Goal: Transaction & Acquisition: Purchase product/service

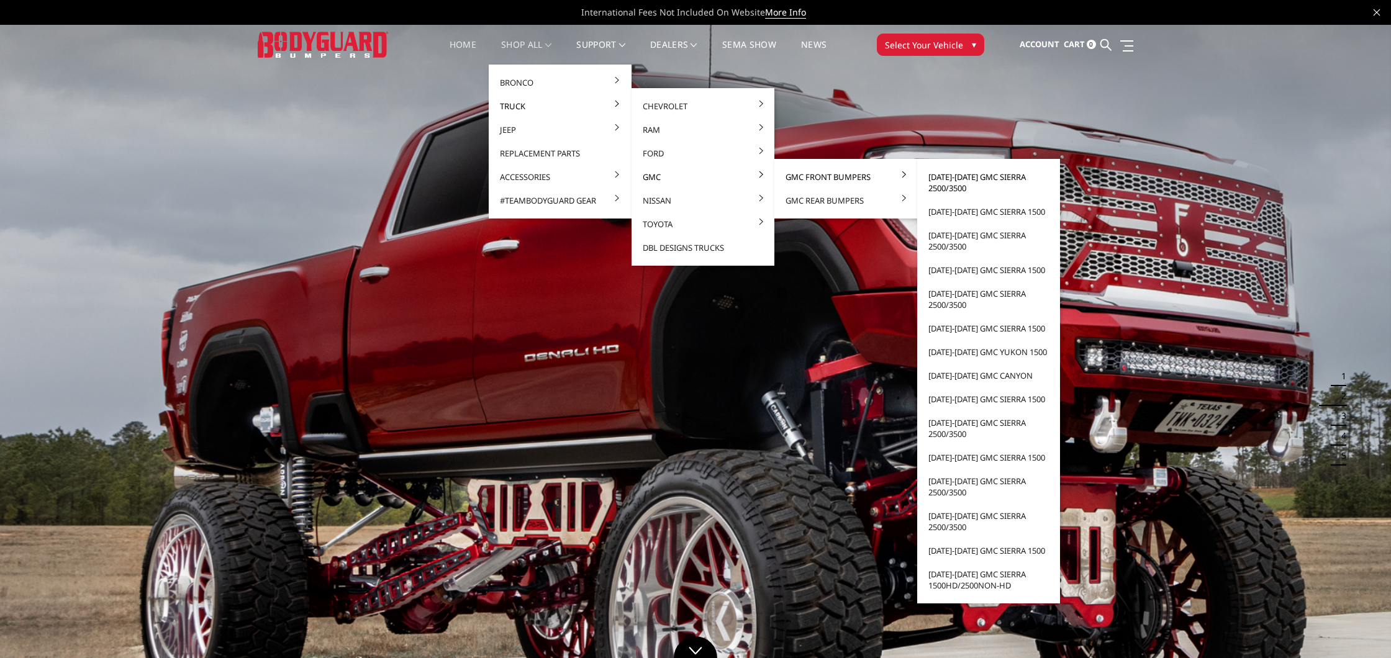
click at [971, 179] on link "[DATE]-[DATE] GMC Sierra 2500/3500" at bounding box center [988, 182] width 133 height 35
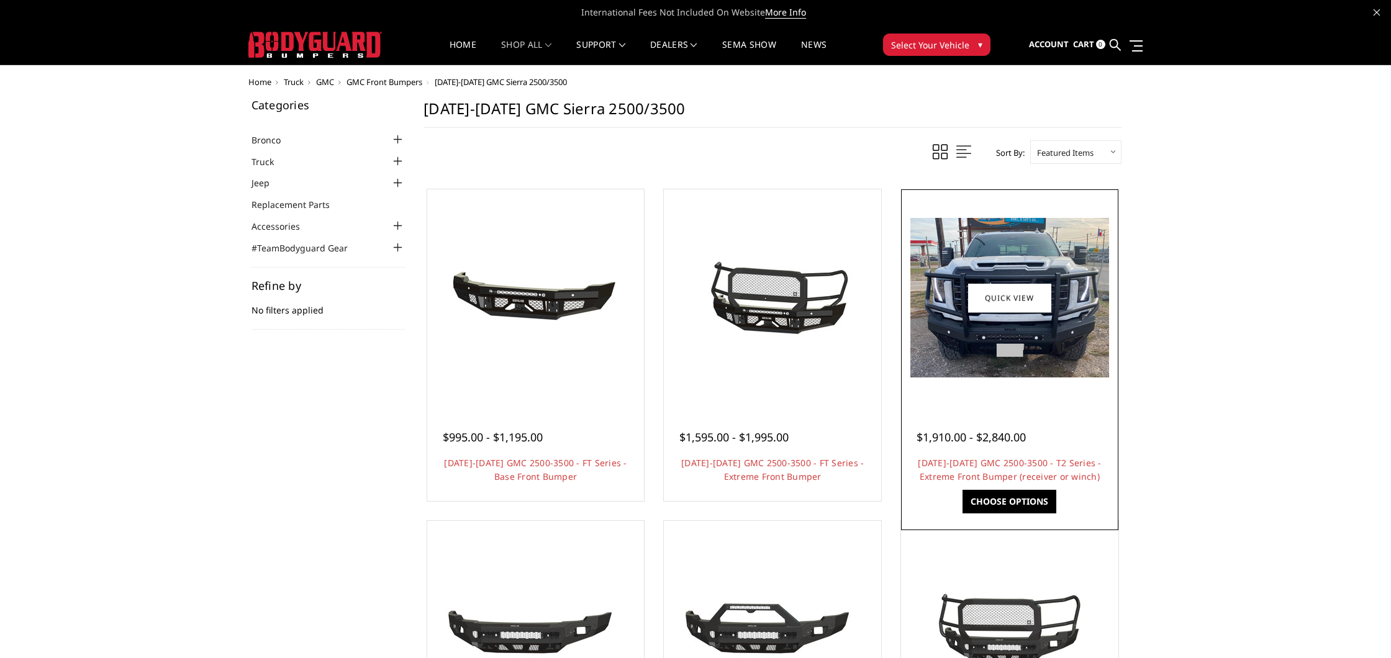
click at [1077, 294] on img at bounding box center [1009, 298] width 199 height 160
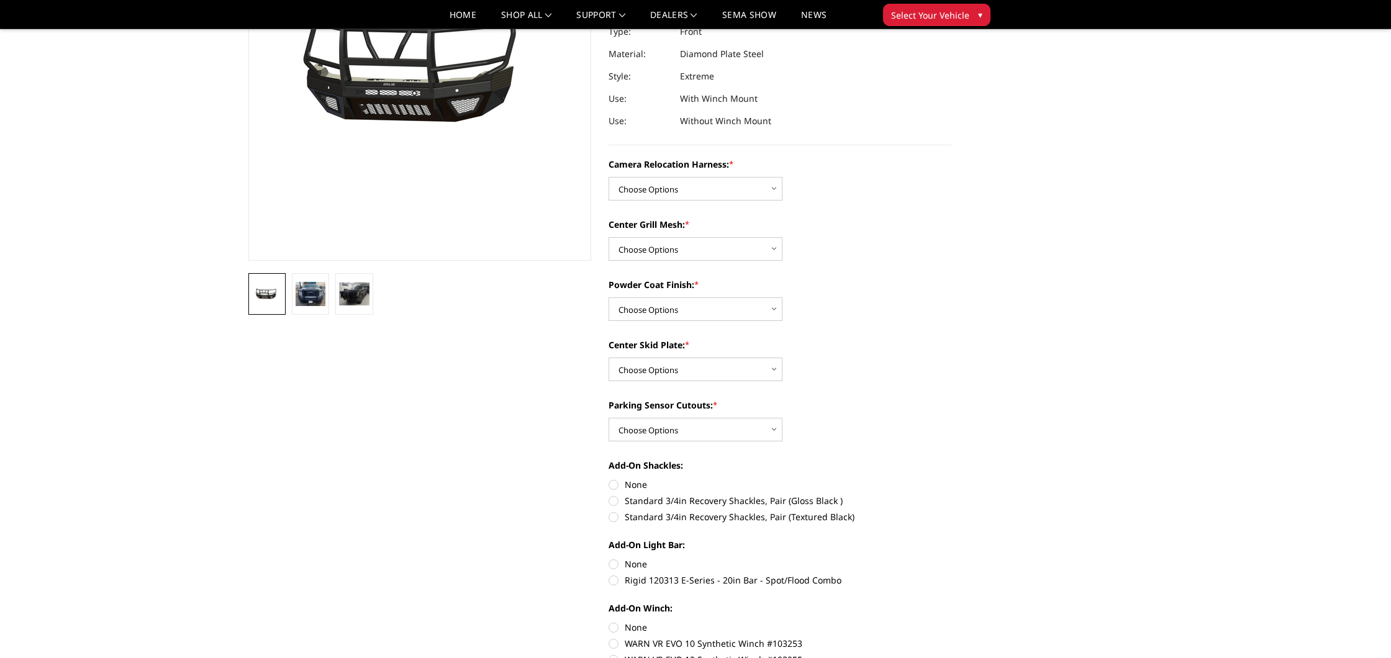
scroll to position [167, 0]
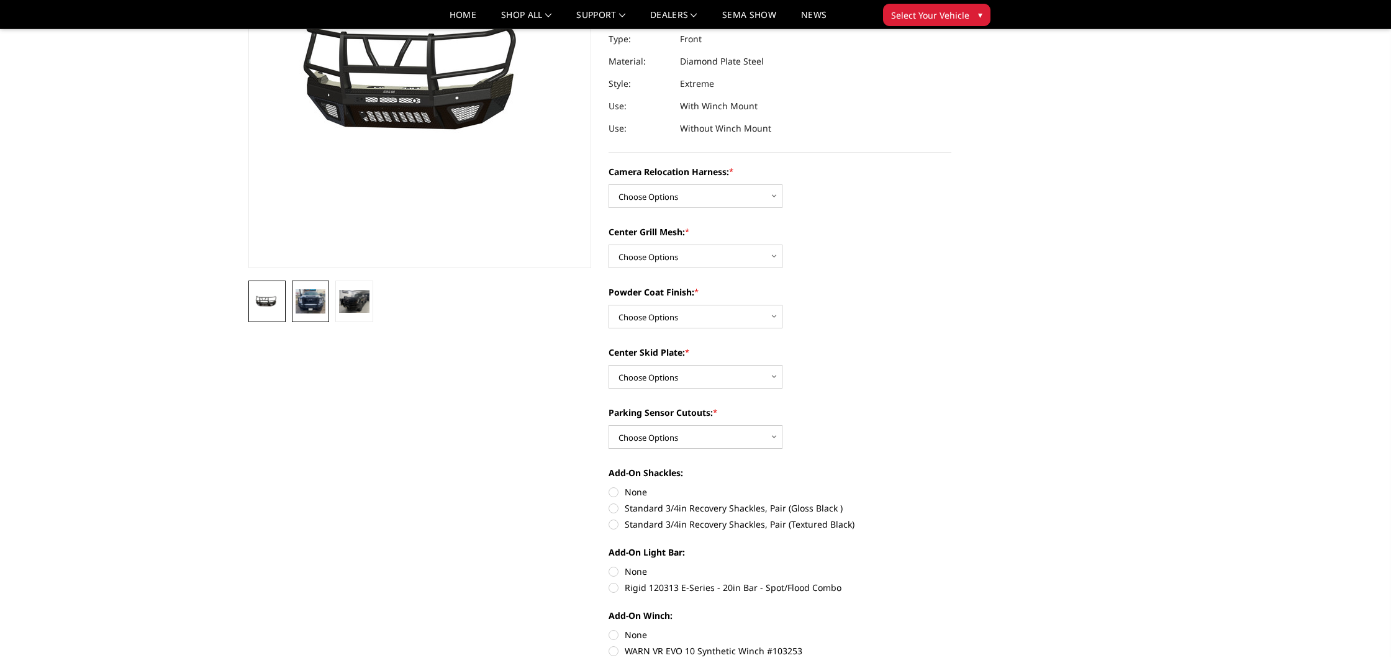
click at [315, 304] on img at bounding box center [311, 301] width 30 height 24
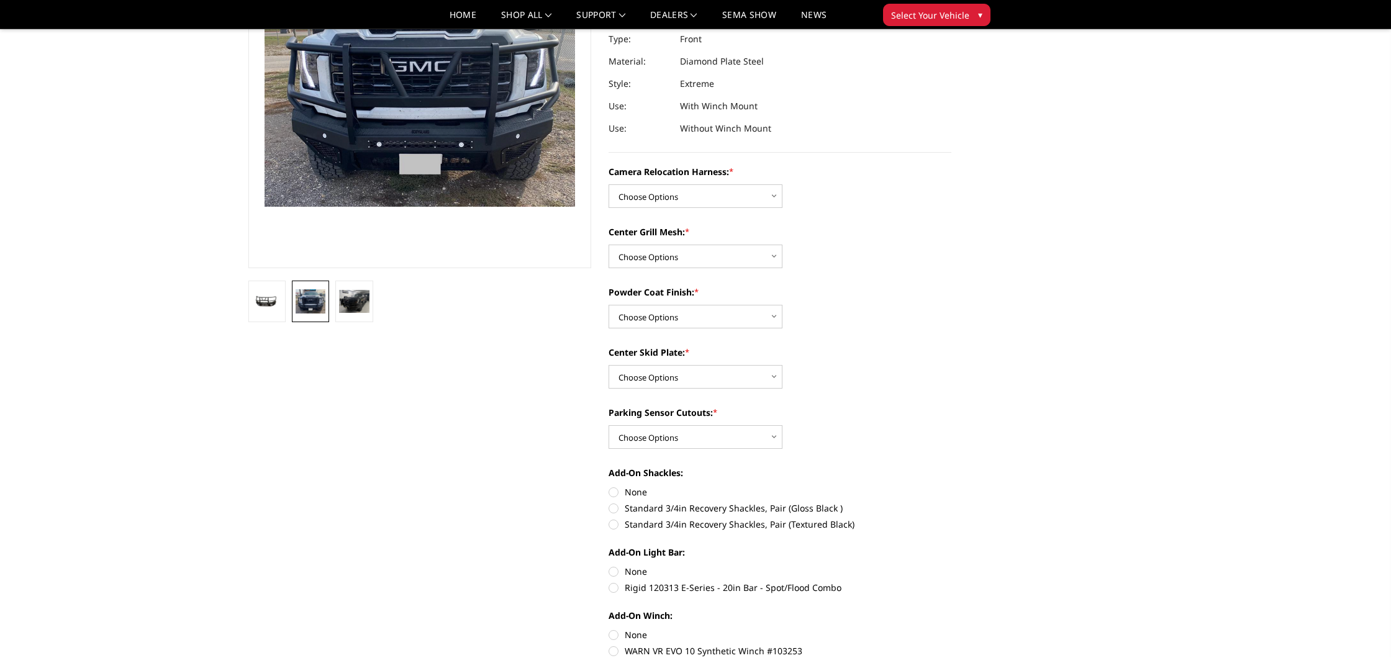
scroll to position [115, 0]
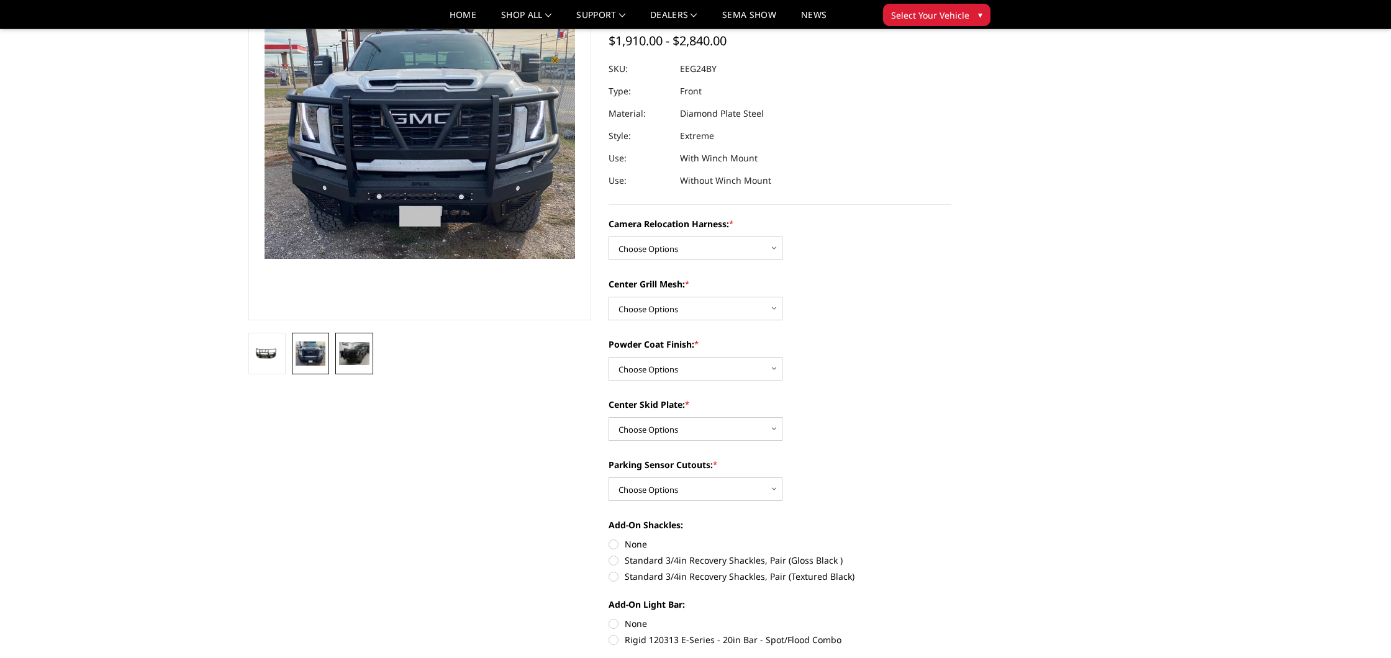
click at [356, 347] on img at bounding box center [354, 353] width 30 height 23
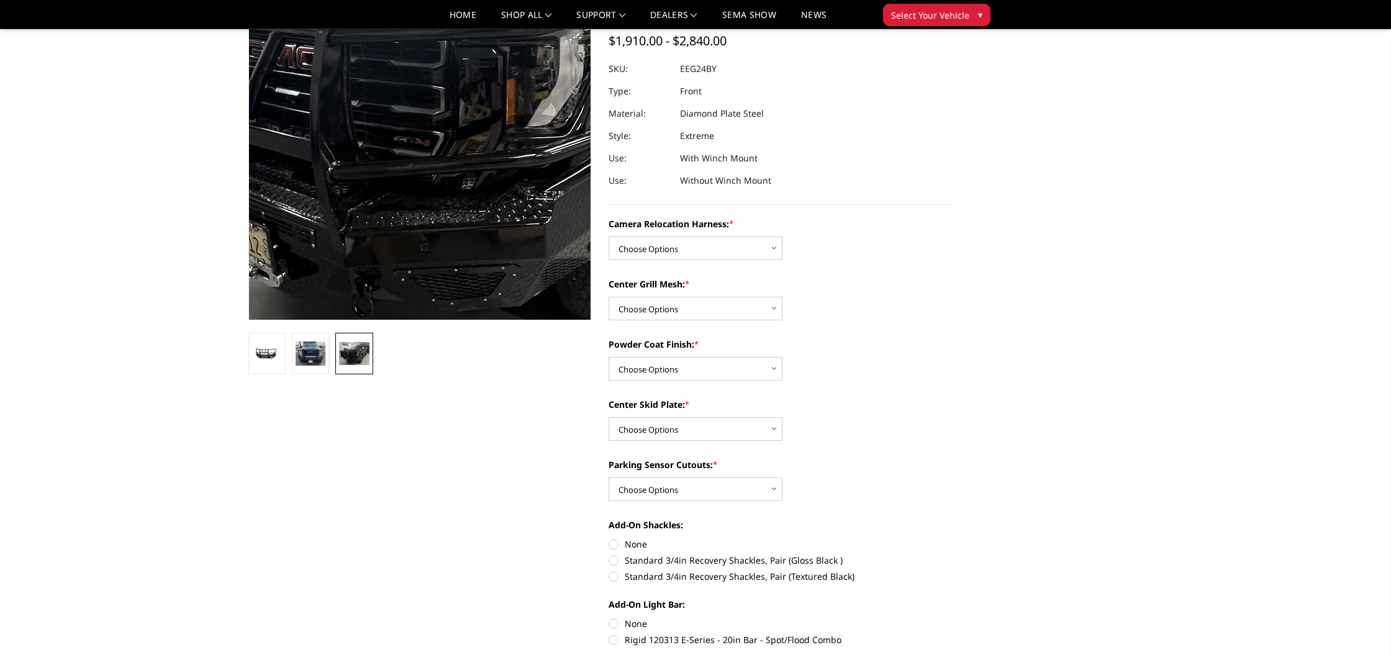
click at [388, 217] on img at bounding box center [462, 83] width 795 height 603
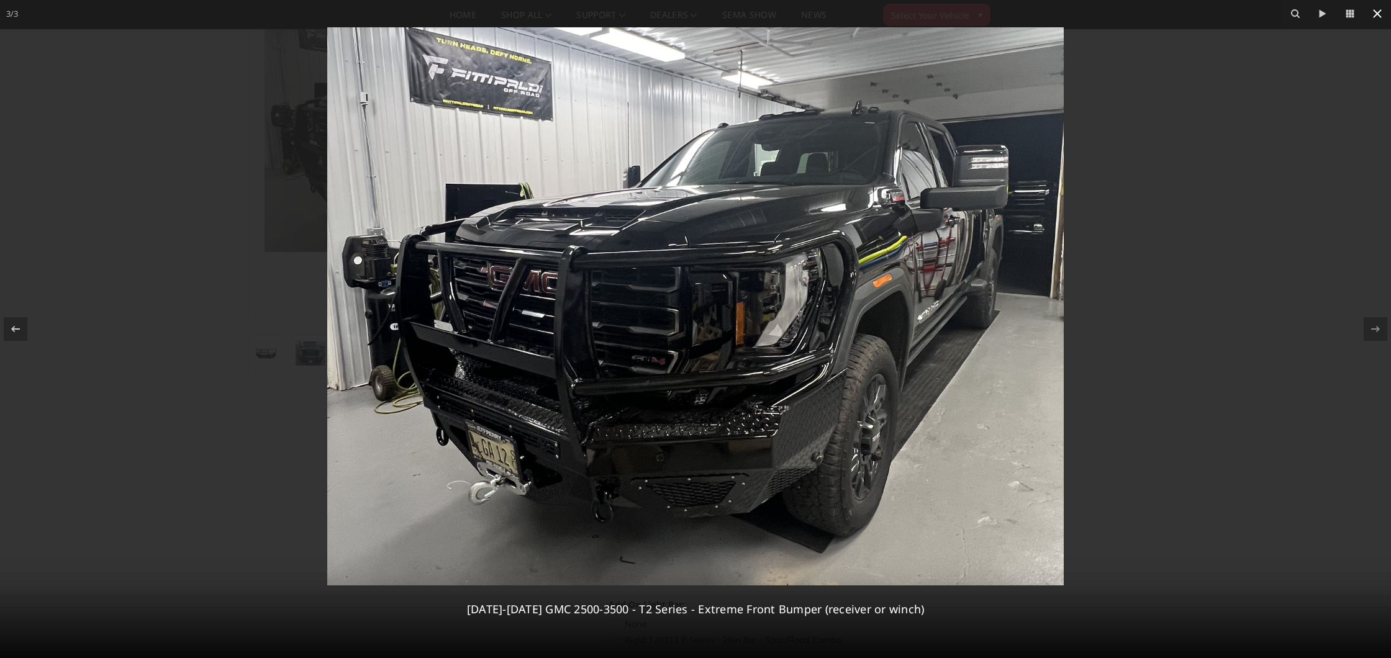
click at [1376, 13] on icon at bounding box center [1377, 13] width 15 height 15
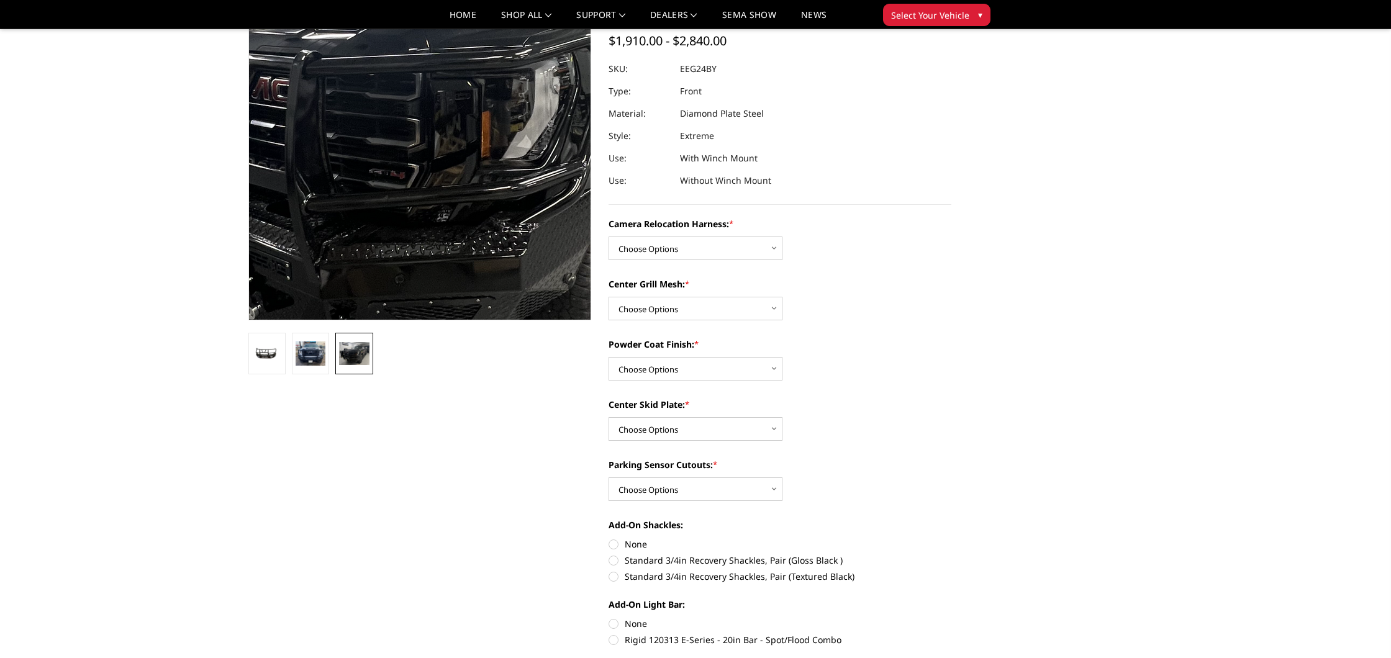
click at [407, 165] on img at bounding box center [437, 115] width 795 height 603
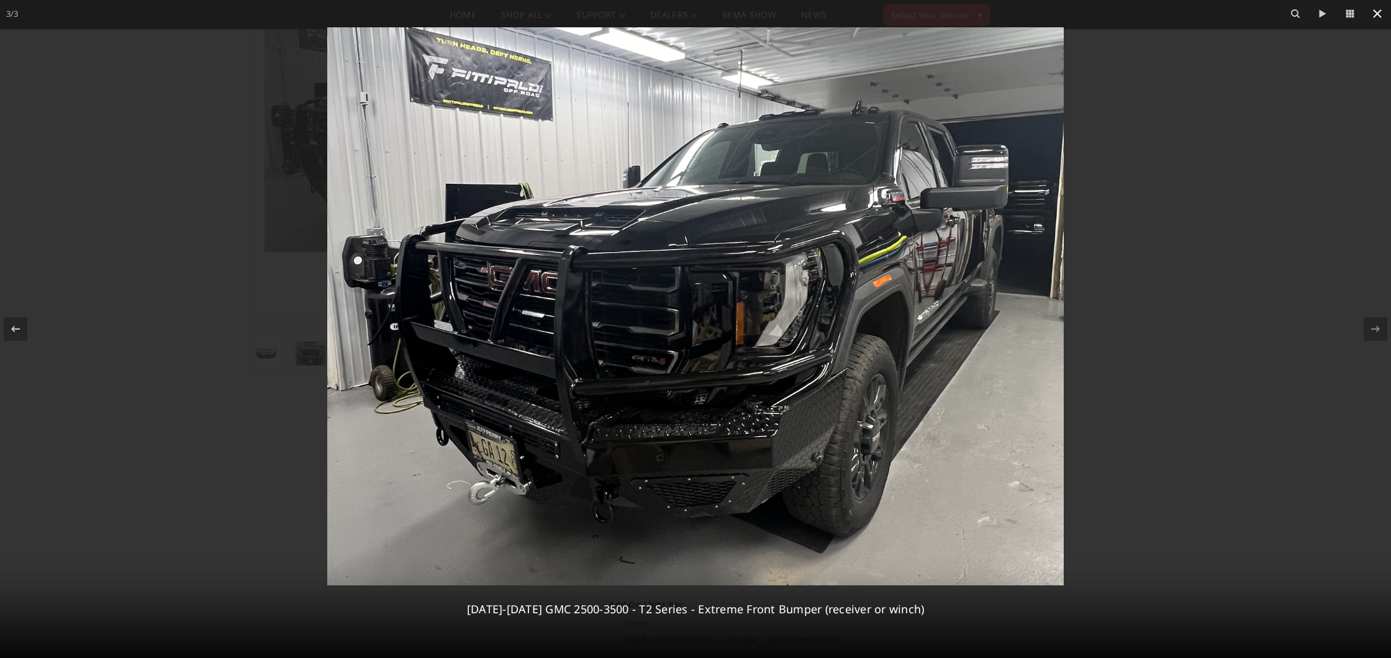
click at [1377, 11] on icon at bounding box center [1377, 13] width 15 height 15
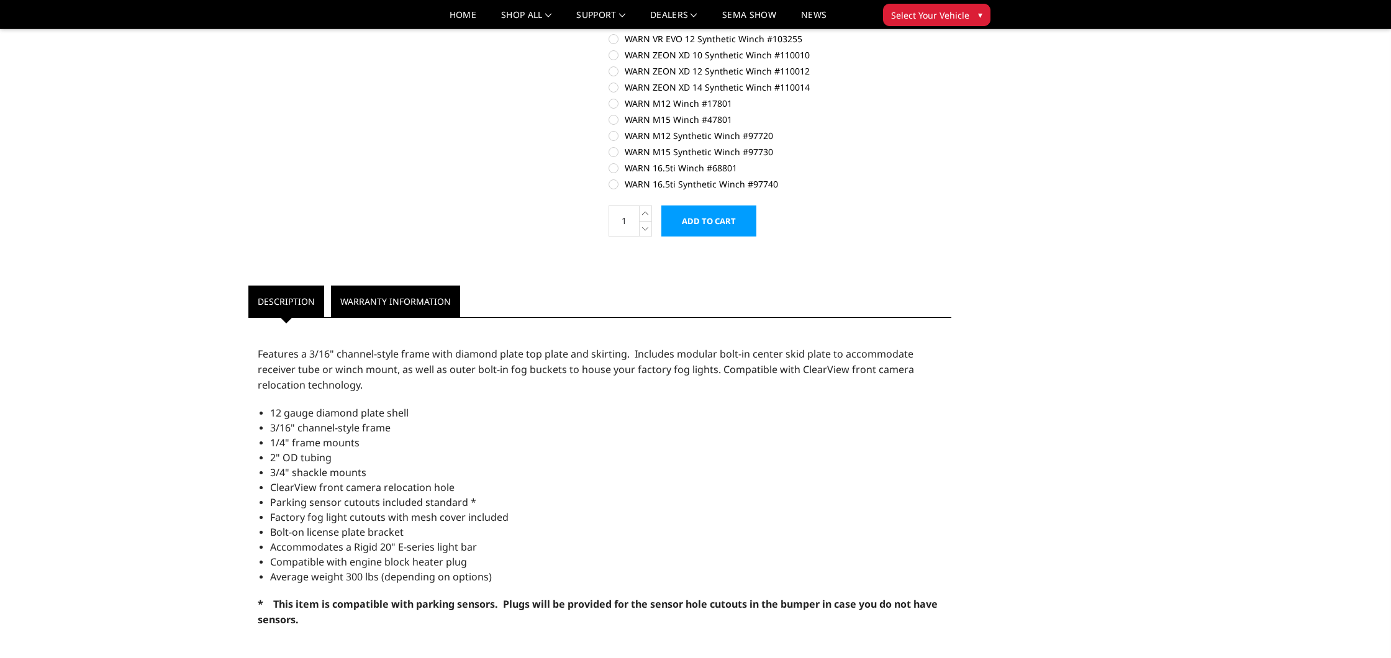
click at [392, 313] on link "Warranty Information" at bounding box center [395, 302] width 129 height 32
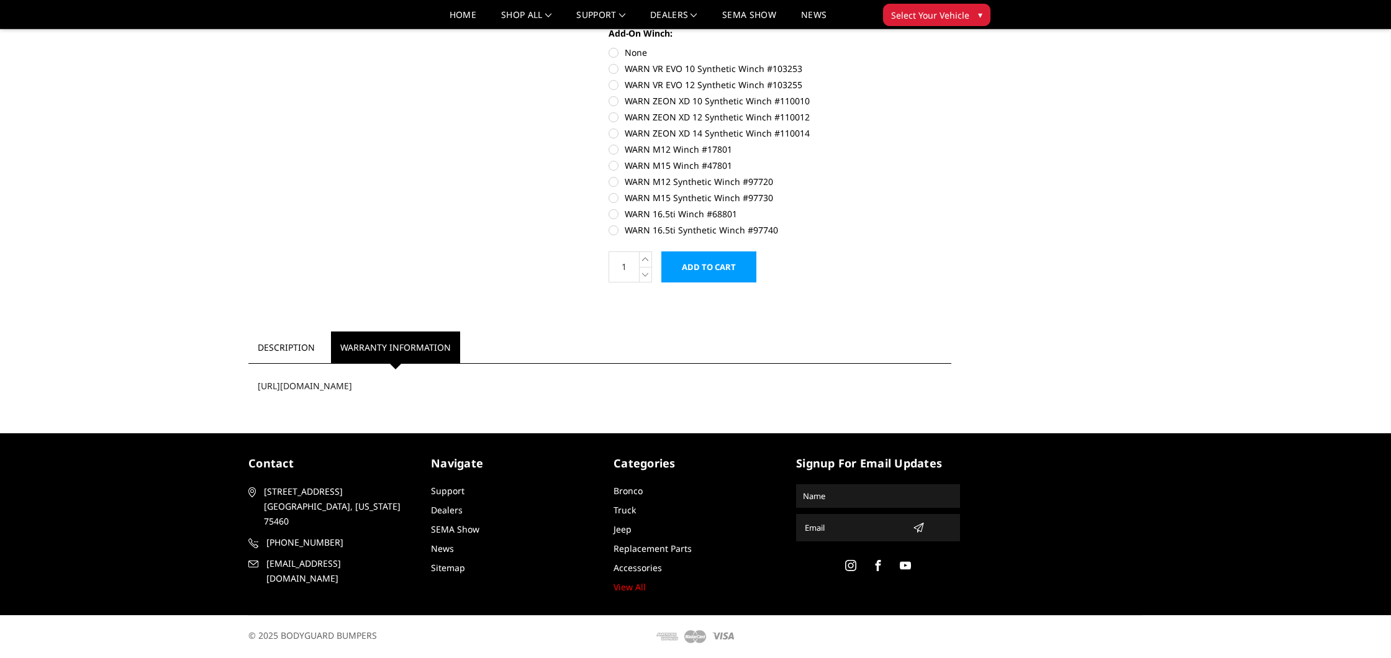
scroll to position [750, 0]
click at [362, 388] on div "https://www.bodyguardbumpers.com/warranty/" at bounding box center [599, 386] width 703 height 32
click at [456, 491] on link "Support" at bounding box center [448, 491] width 34 height 12
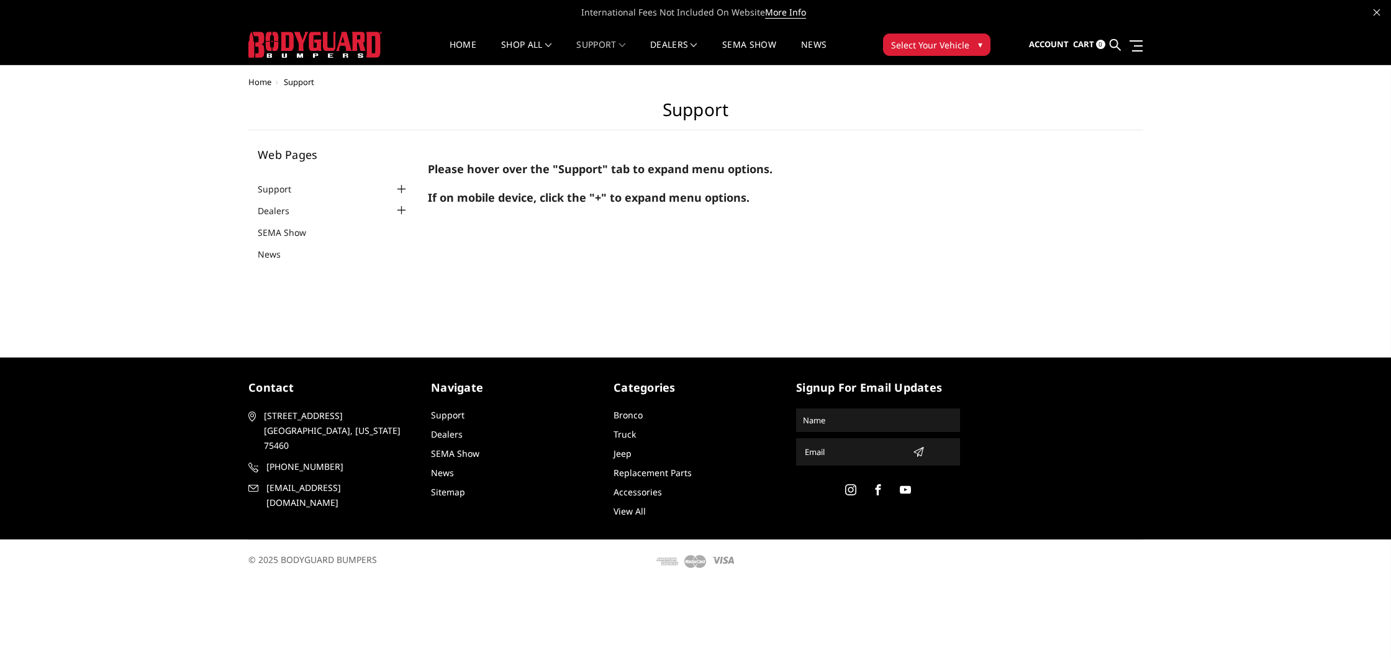
click at [630, 512] on link "View All" at bounding box center [630, 512] width 32 height 12
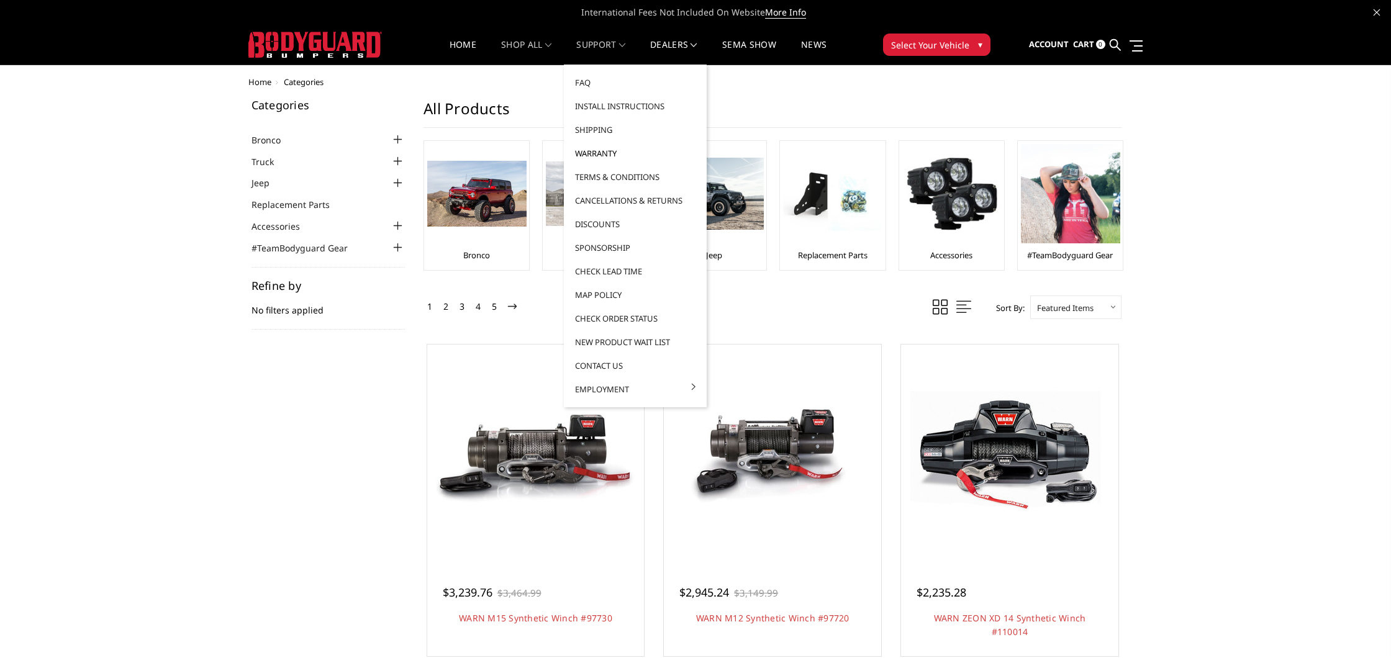
click at [606, 151] on link "Warranty" at bounding box center [635, 154] width 133 height 24
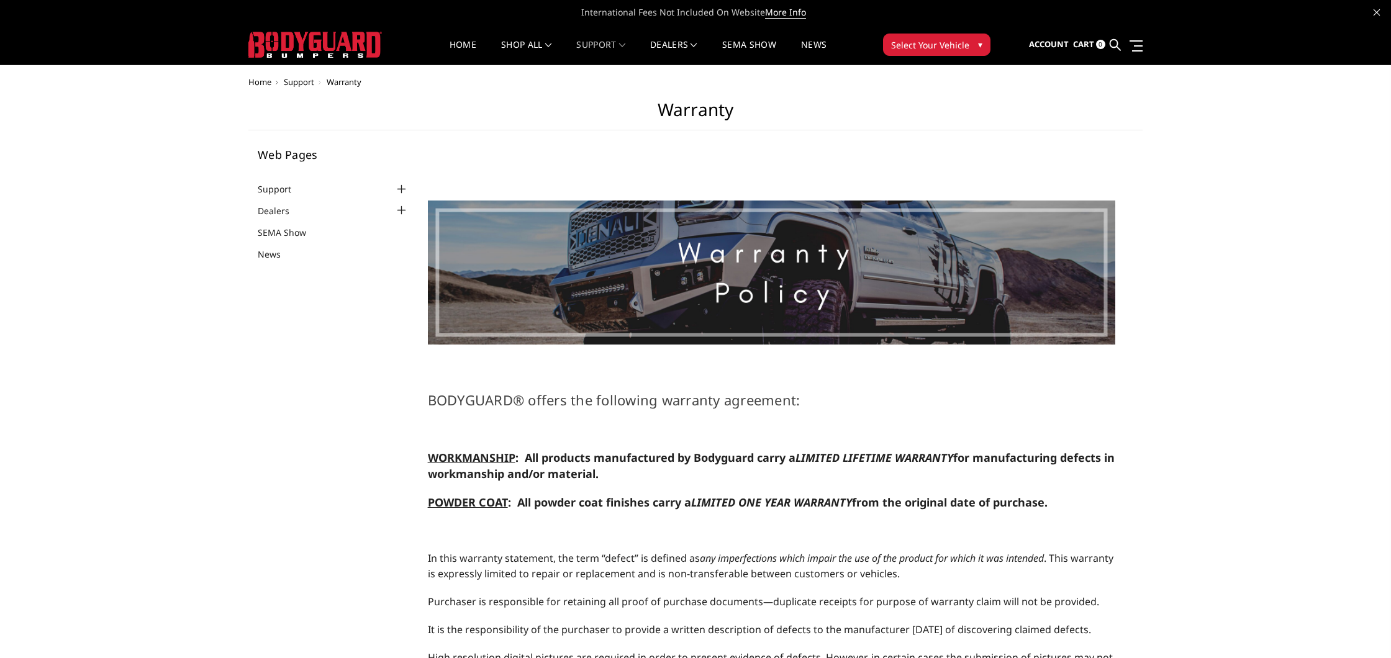
select select "US"
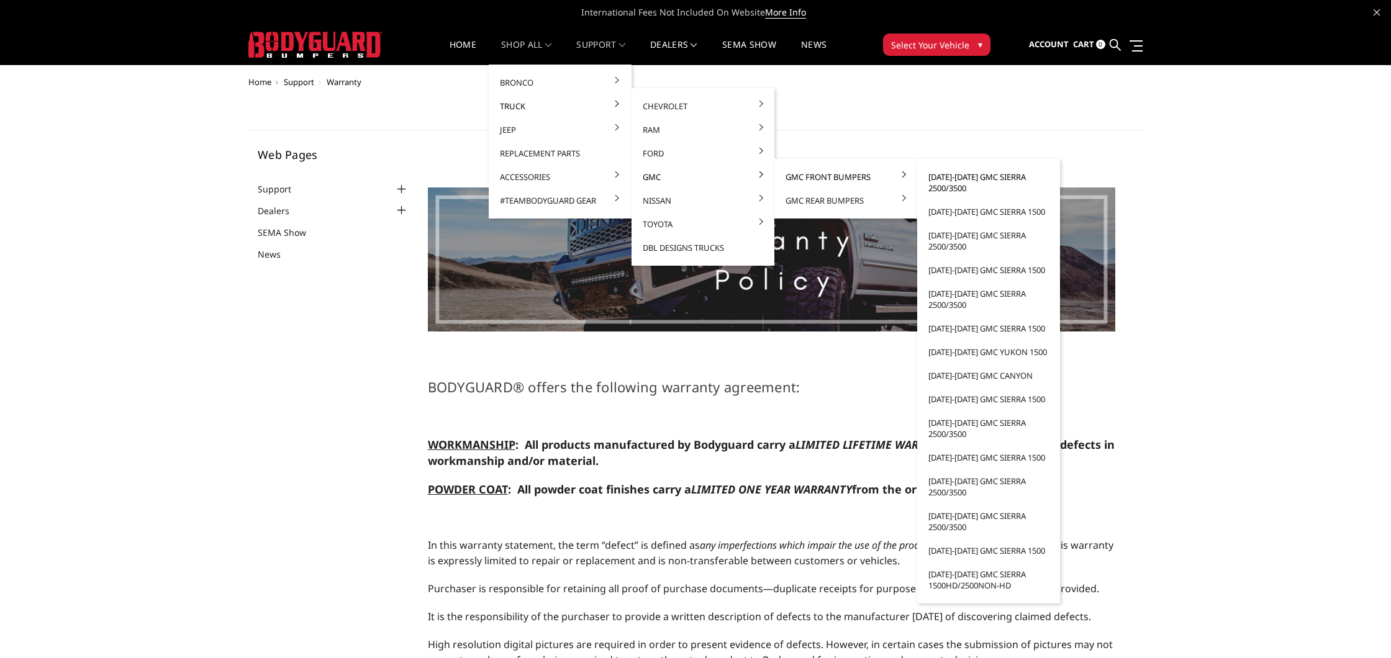
click at [939, 176] on link "[DATE]-[DATE] GMC Sierra 2500/3500" at bounding box center [988, 182] width 133 height 35
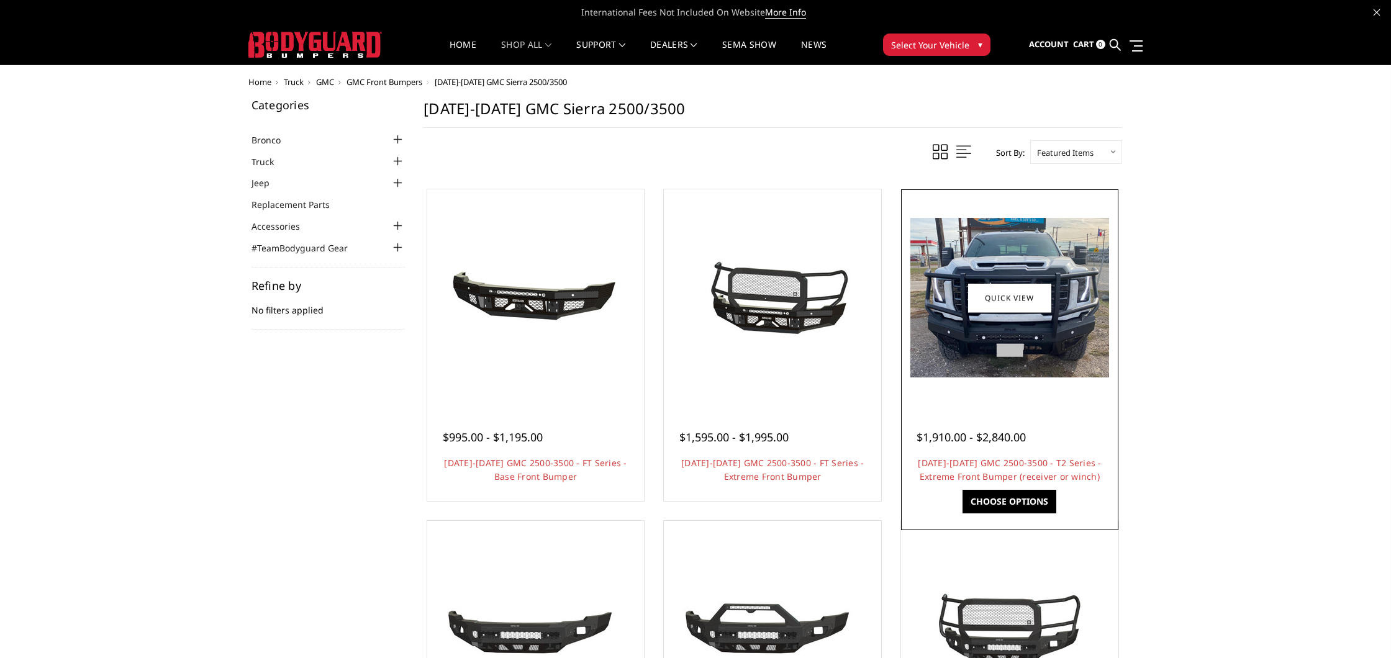
click at [963, 312] on img at bounding box center [1009, 298] width 199 height 160
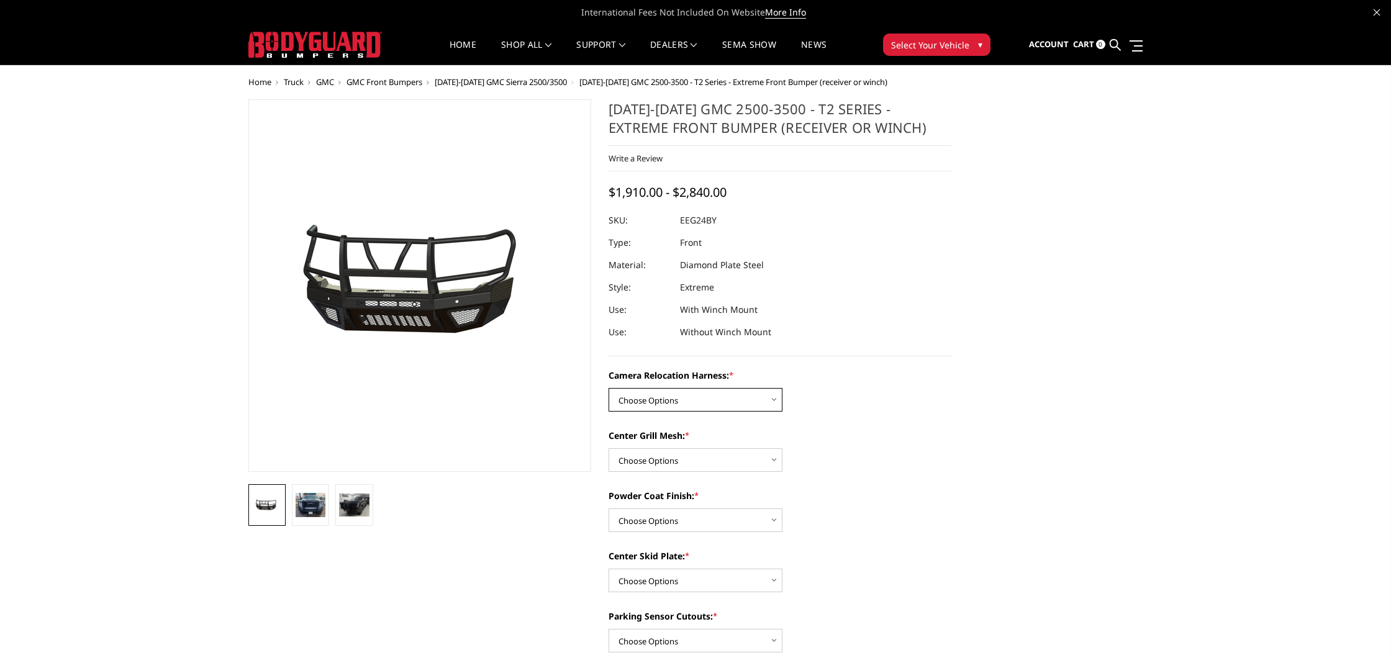
click at [692, 394] on select "Choose Options Without camera harness With camera harness" at bounding box center [696, 400] width 174 height 24
select select "3742"
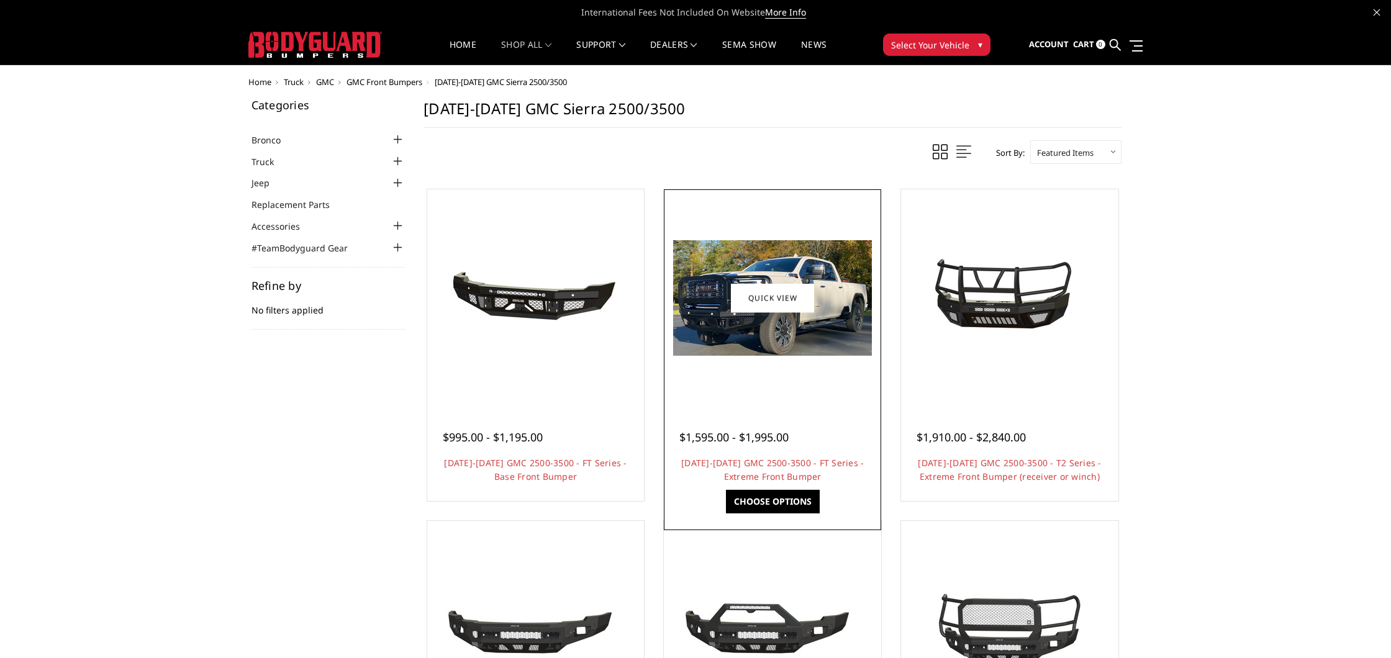
click at [740, 331] on img at bounding box center [772, 298] width 199 height 116
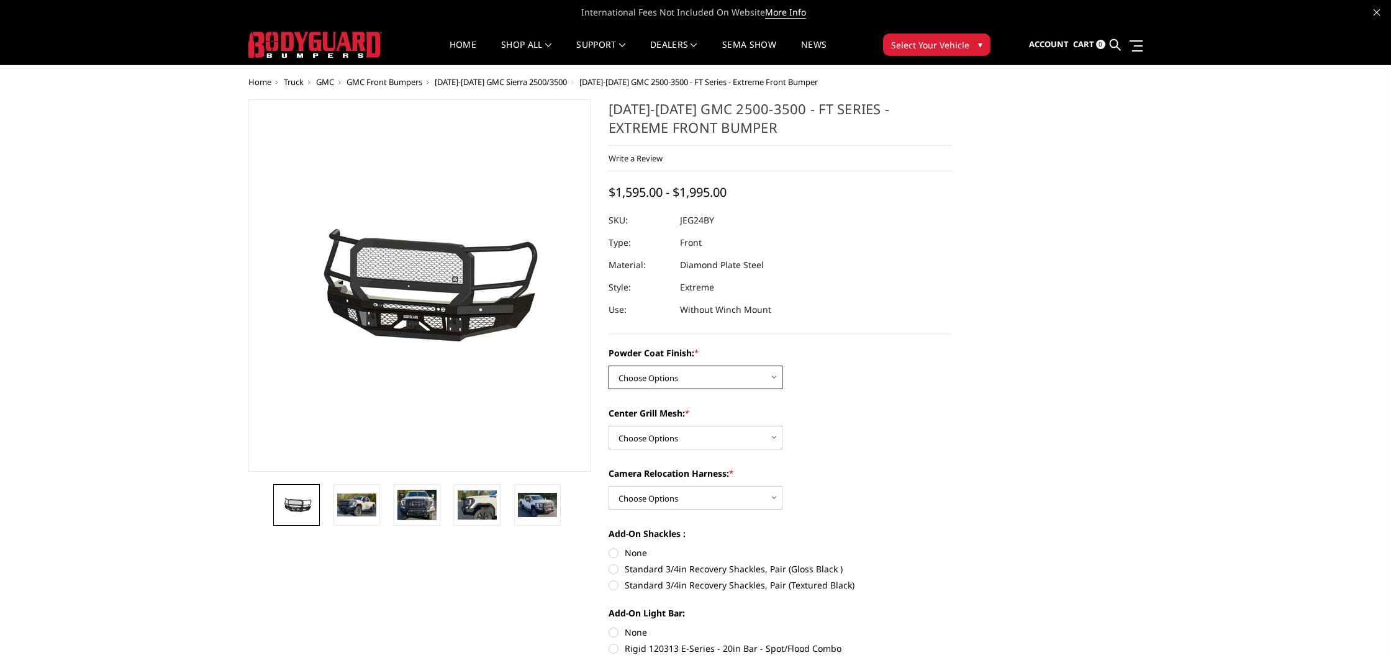
click at [690, 381] on select "Choose Options Bare Metal Gloss Black Powder Coat Textured Black Powder Coat" at bounding box center [696, 378] width 174 height 24
select select "3285"
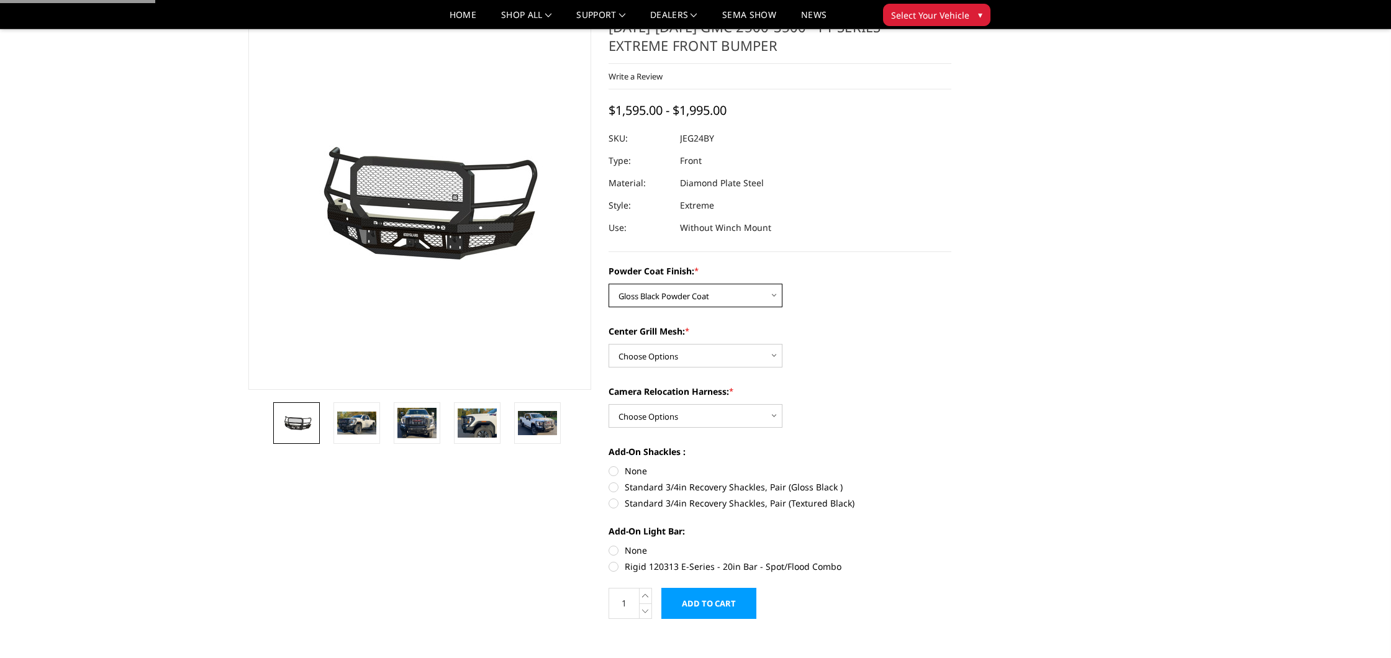
scroll to position [63, 0]
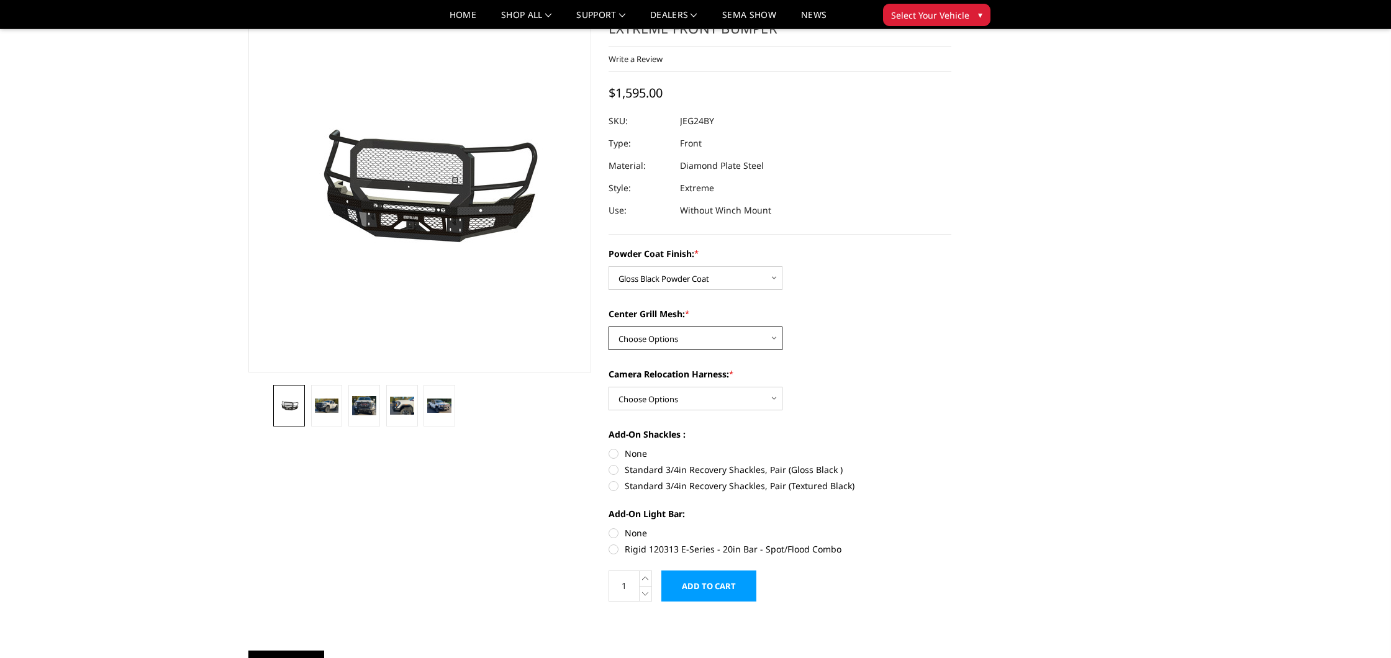
click at [649, 335] on select "Choose Options WITH Expanded Metal in Center Grill WITHOUT Expanded Metal in Ce…" at bounding box center [696, 339] width 174 height 24
select select "3288"
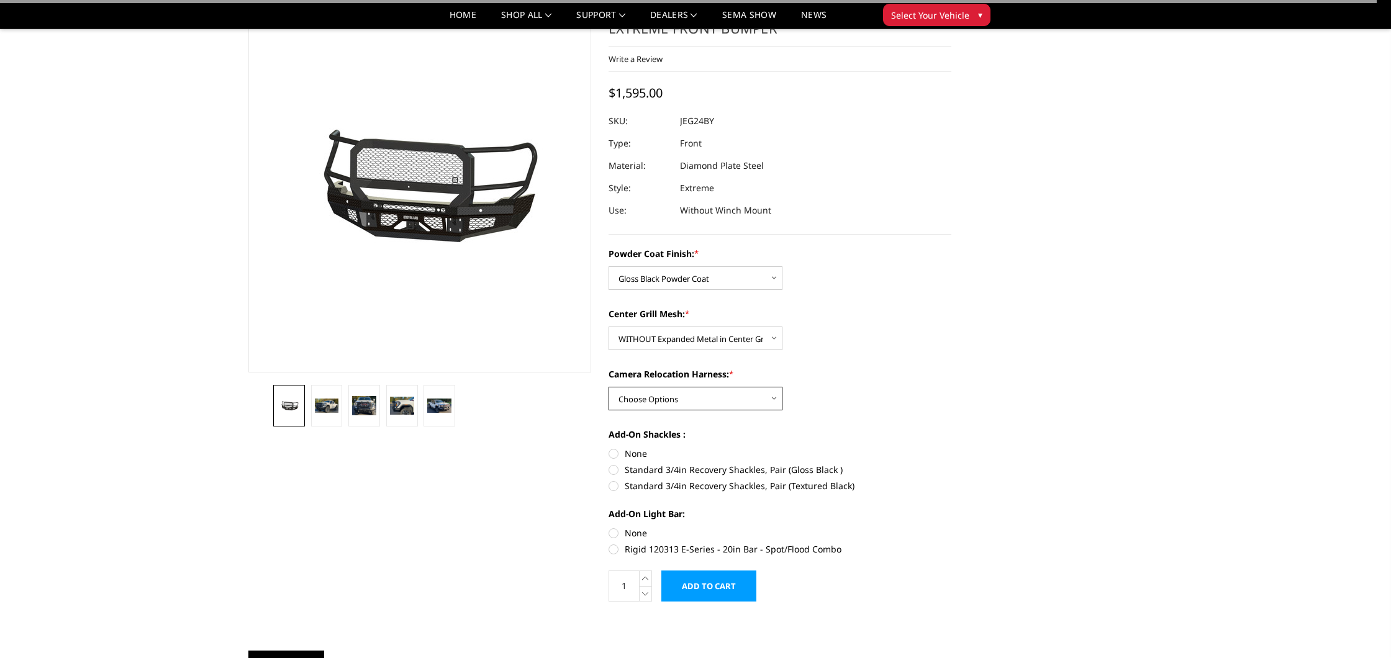
click at [656, 401] on select "Choose Options WITH Camera Relocation Harness WITHOUT Camera Relocation Harness" at bounding box center [696, 399] width 174 height 24
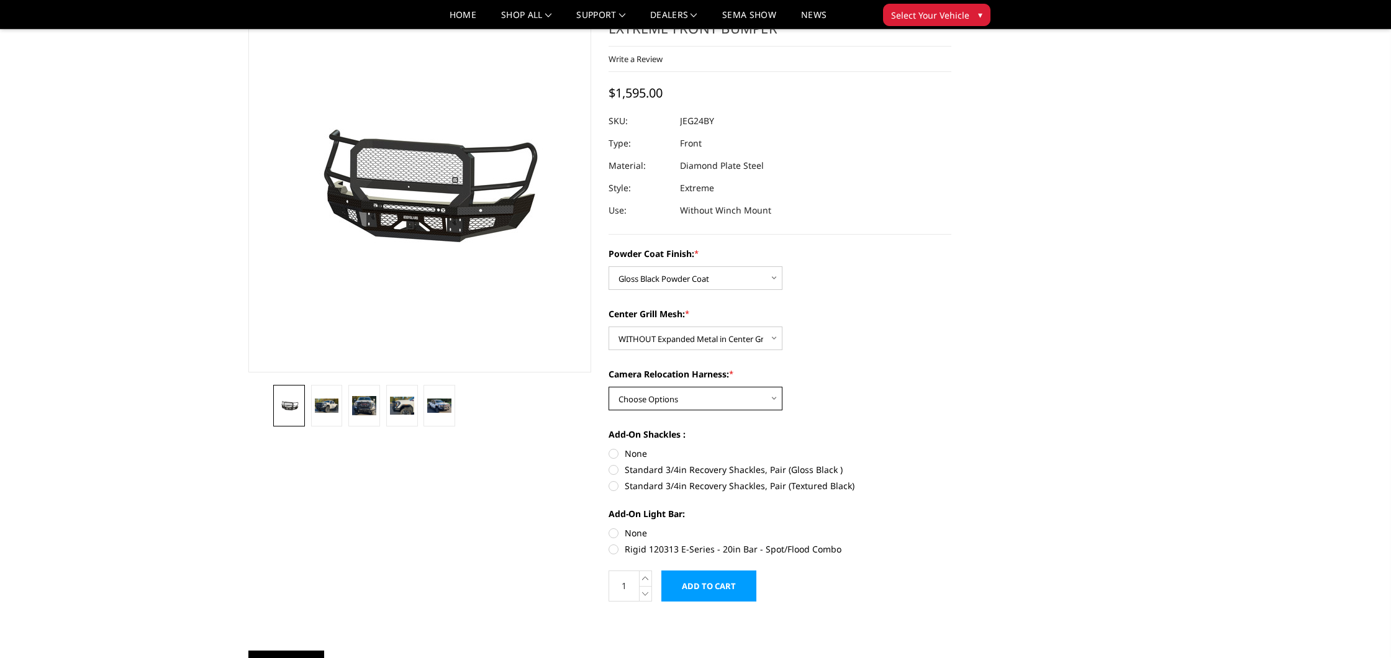
select select "3289"
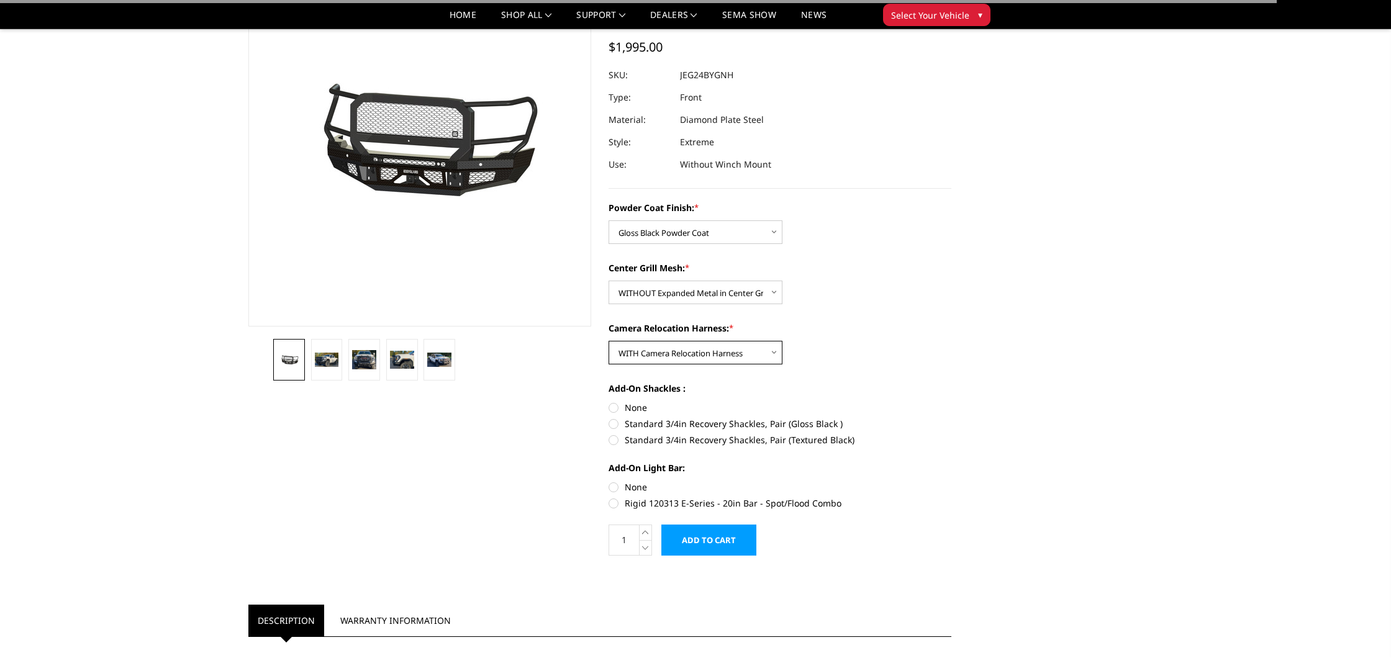
scroll to position [119, 0]
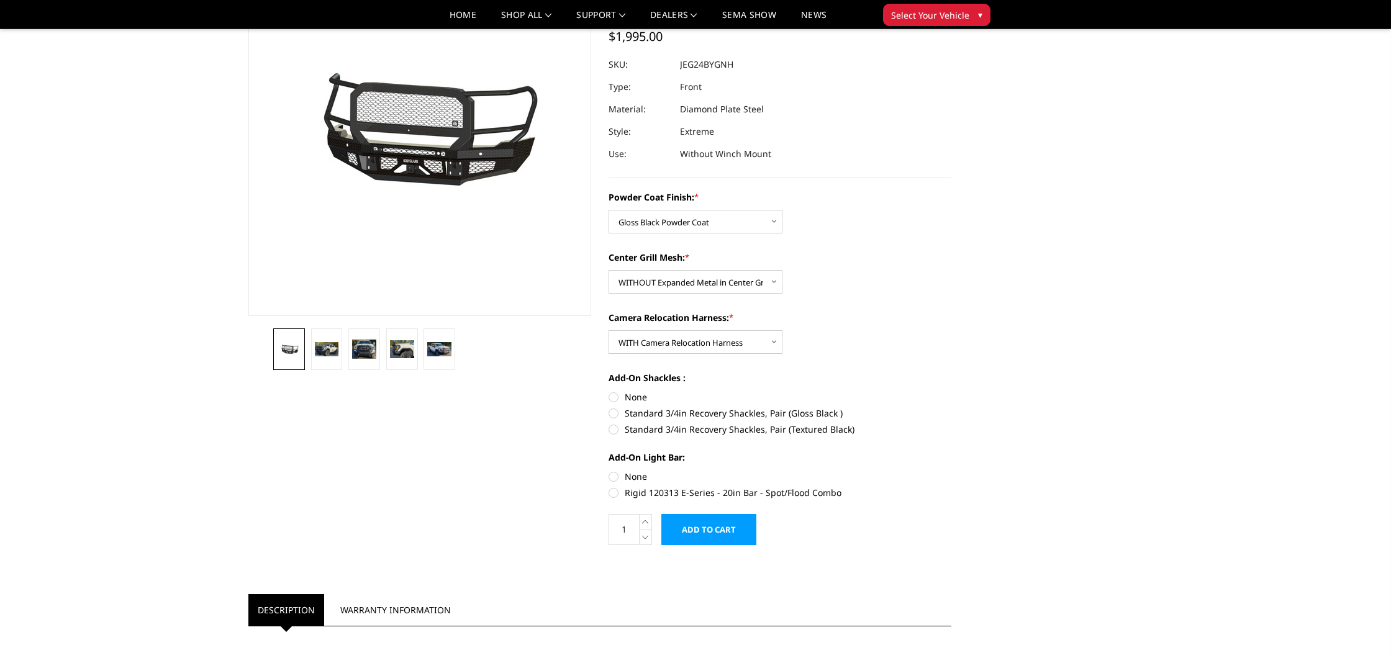
click at [628, 414] on label "Standard 3/4in Recovery Shackles, Pair (Gloss Black )" at bounding box center [780, 413] width 343 height 13
click at [951, 391] on input "Standard 3/4in Recovery Shackles, Pair (Gloss Black )" at bounding box center [951, 391] width 1 height 1
radio input "true"
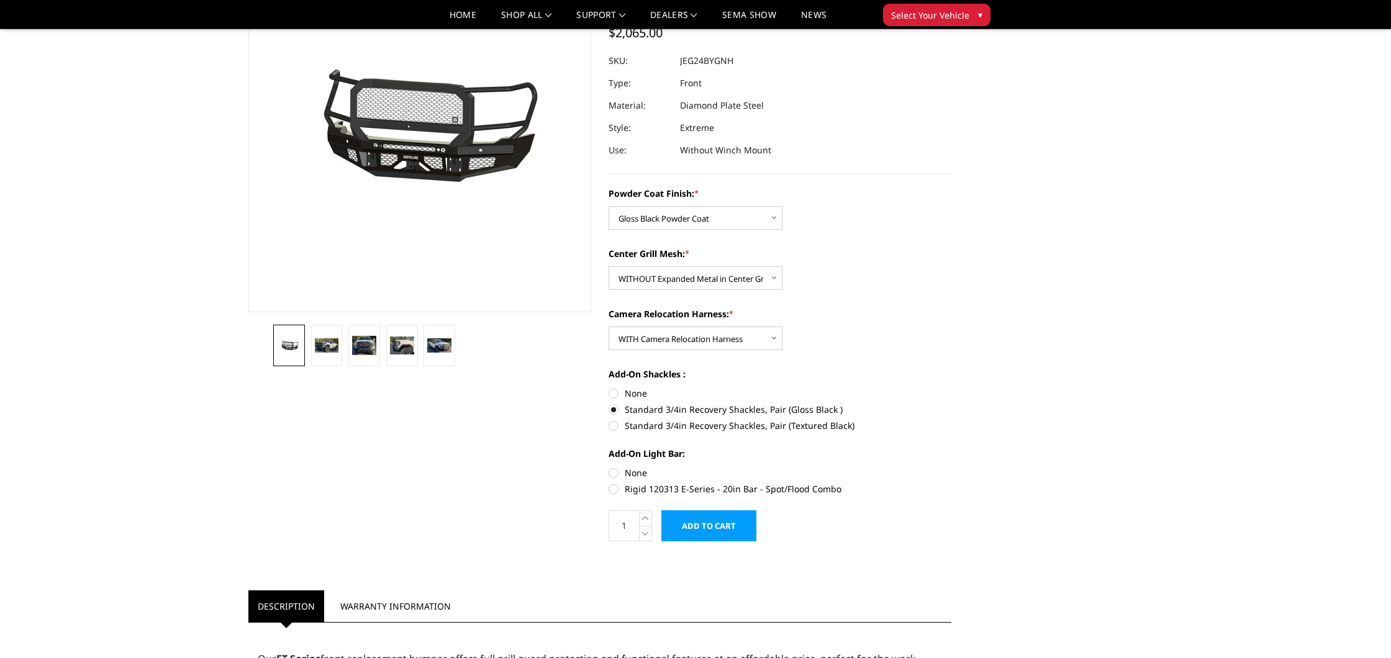
scroll to position [0, 0]
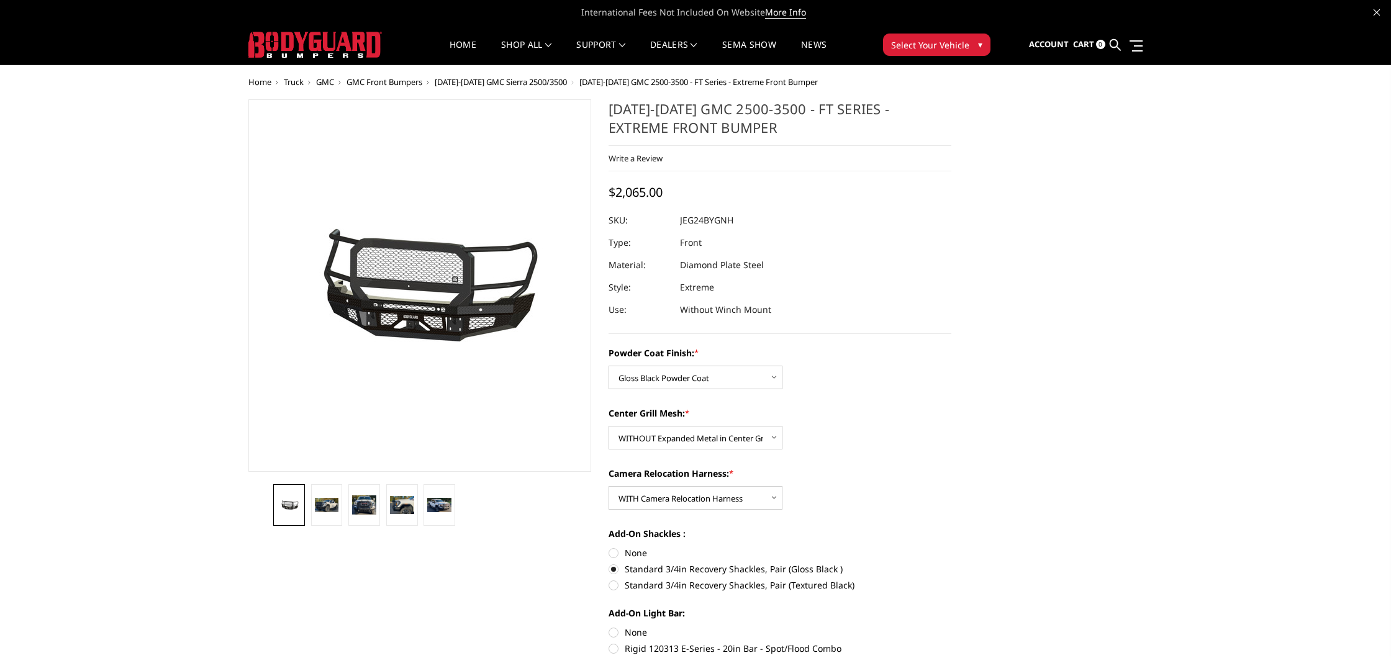
drag, startPoint x: 797, startPoint y: 219, endPoint x: 757, endPoint y: 219, distance: 39.7
click at [796, 219] on div at bounding box center [780, 220] width 343 height 22
copy dd "JEG24BYGNH"
click at [993, 79] on span "Sign in" at bounding box center [993, 76] width 28 height 11
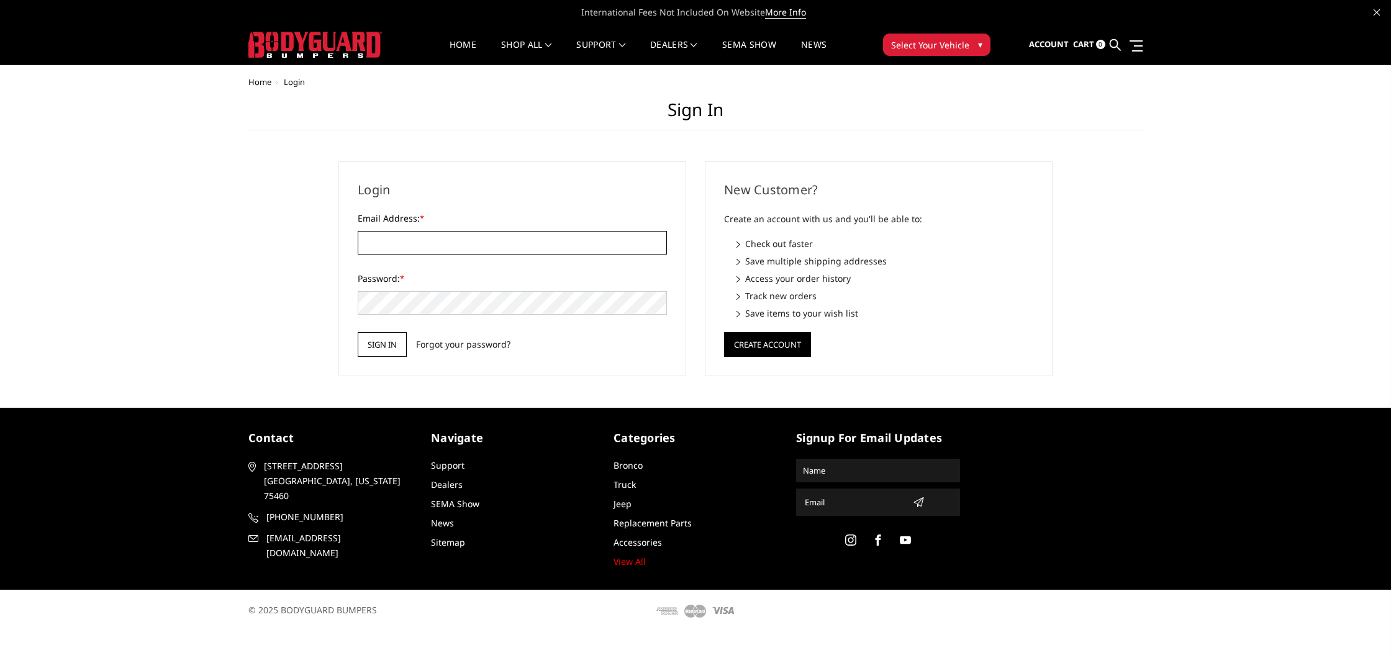
type input "jay@offroadking.com"
click at [389, 349] on input "Sign in" at bounding box center [382, 344] width 49 height 25
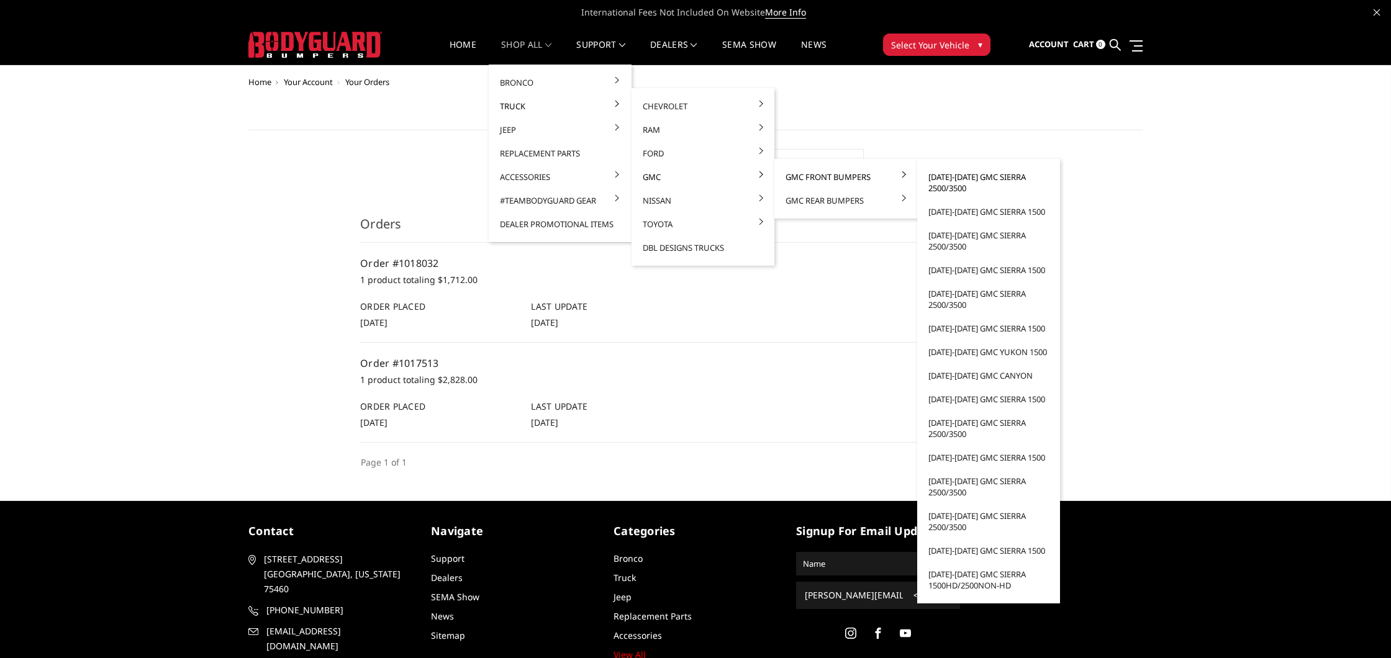
click at [946, 175] on link "[DATE]-[DATE] GMC Sierra 2500/3500" at bounding box center [988, 182] width 133 height 35
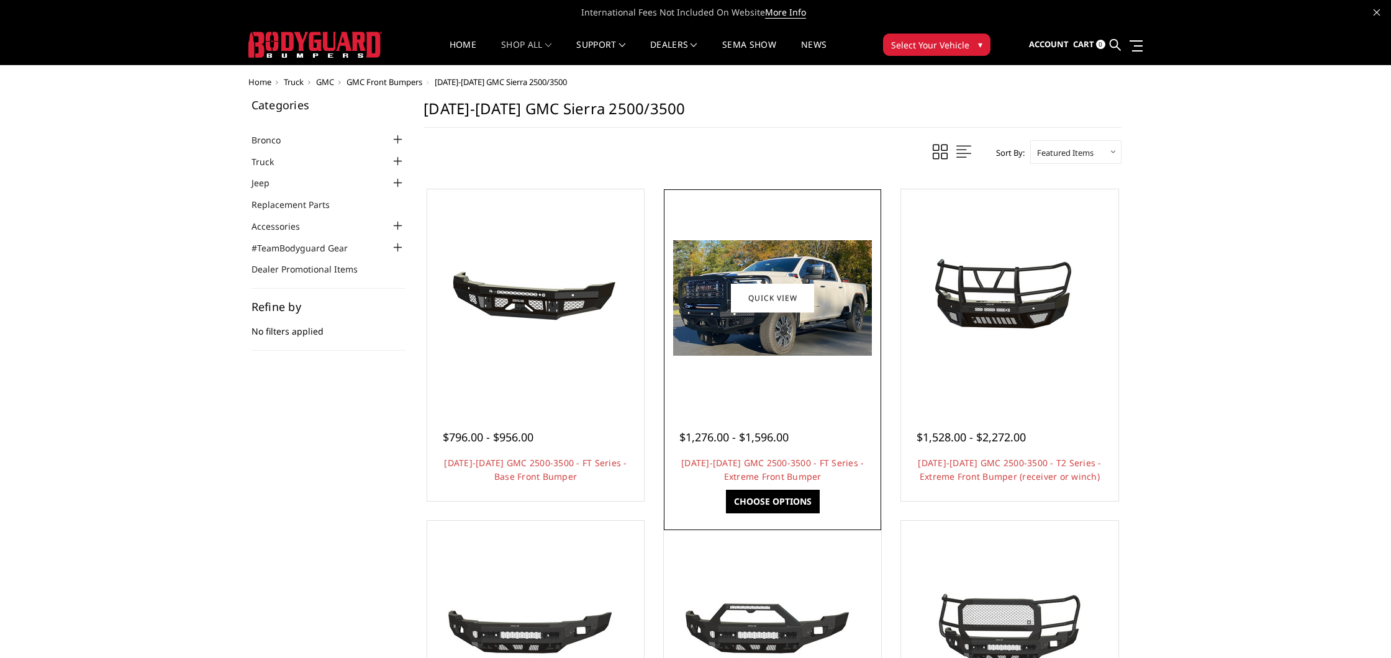
click at [786, 266] on img at bounding box center [772, 298] width 199 height 116
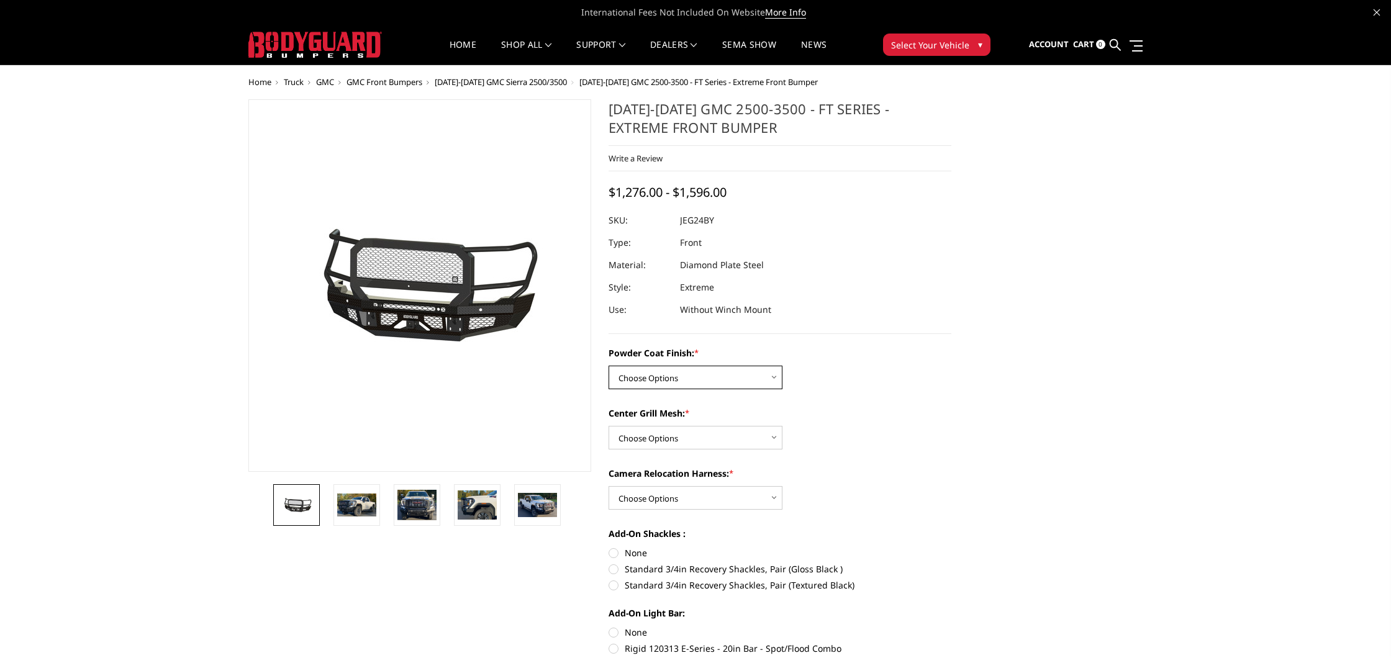
click at [687, 378] on select "Choose Options Bare Metal Gloss Black Powder Coat Textured Black Powder Coat" at bounding box center [696, 378] width 174 height 24
select select "3285"
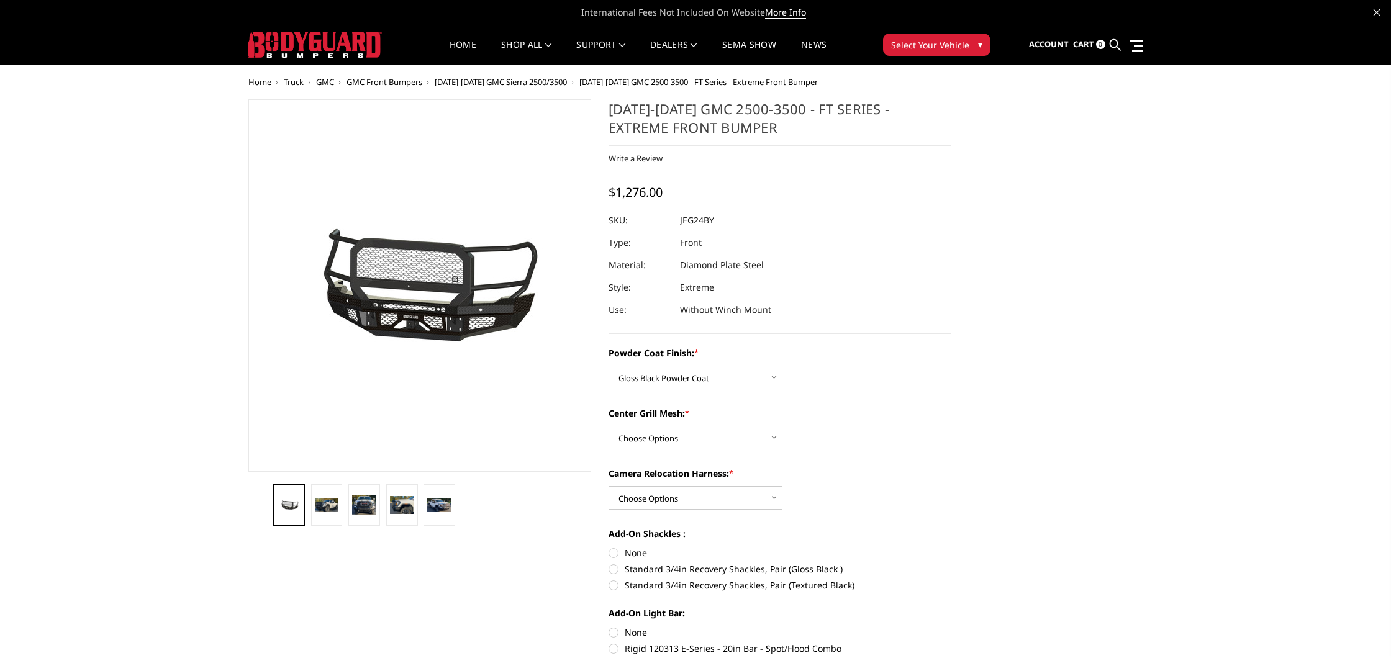
click at [664, 439] on select "Choose Options WITH Expanded Metal in Center Grill WITHOUT Expanded Metal in Ce…" at bounding box center [696, 438] width 174 height 24
select select "3288"
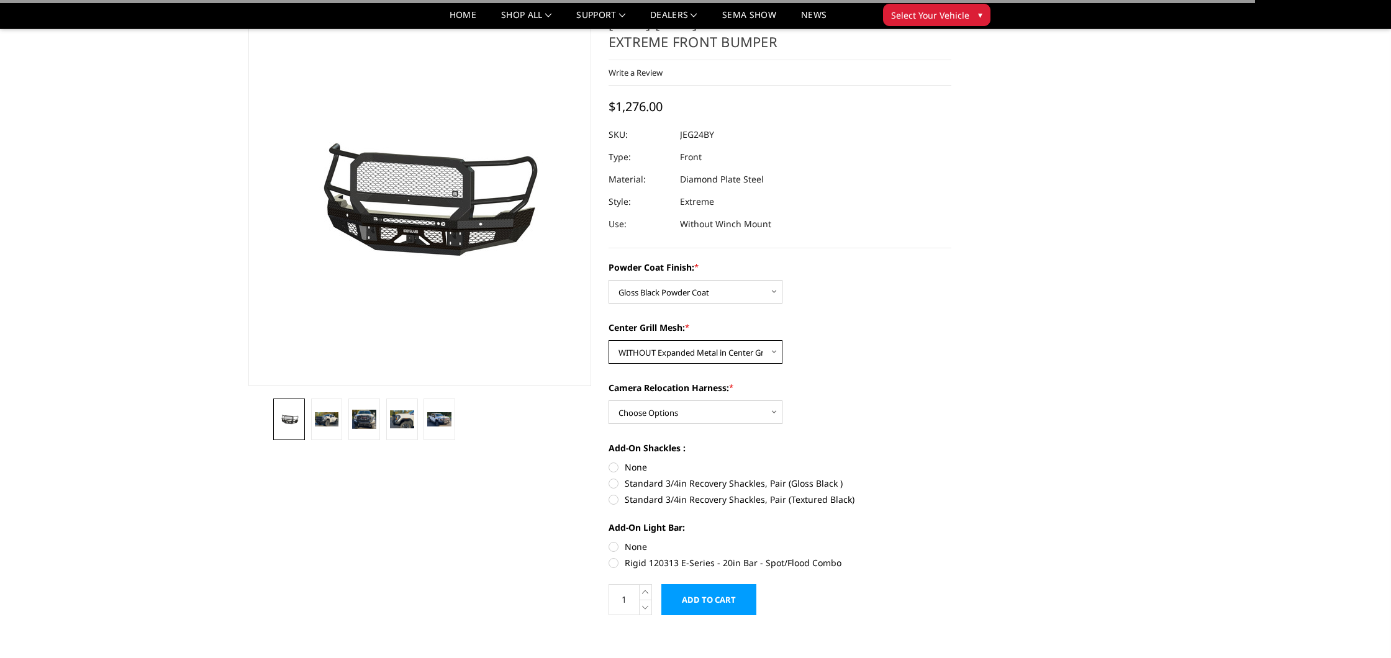
scroll to position [50, 0]
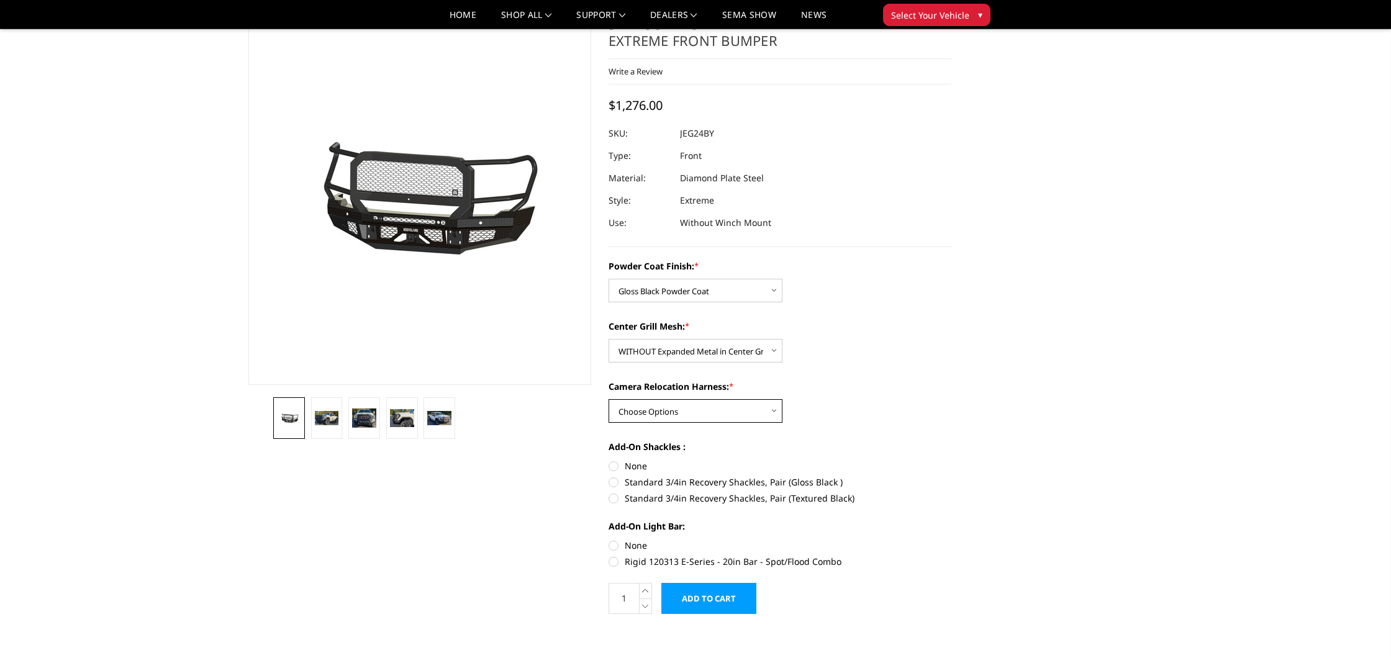
click at [663, 410] on select "Choose Options WITH Camera Relocation Harness WITHOUT Camera Relocation Harness" at bounding box center [696, 411] width 174 height 24
select select "3289"
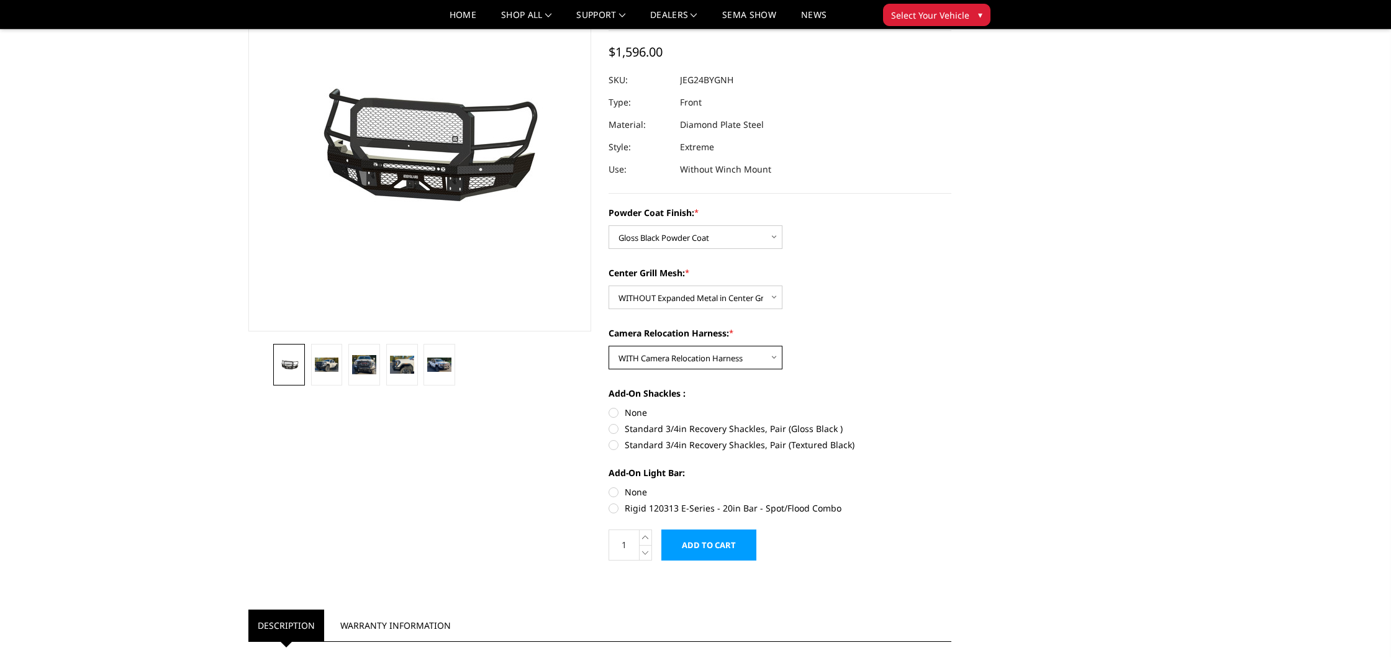
scroll to position [104, 0]
click at [825, 430] on label "Standard 3/4in Recovery Shackles, Pair (Gloss Black )" at bounding box center [780, 428] width 343 height 13
click at [951, 406] on input "Standard 3/4in Recovery Shackles, Pair (Gloss Black )" at bounding box center [951, 406] width 1 height 1
radio input "true"
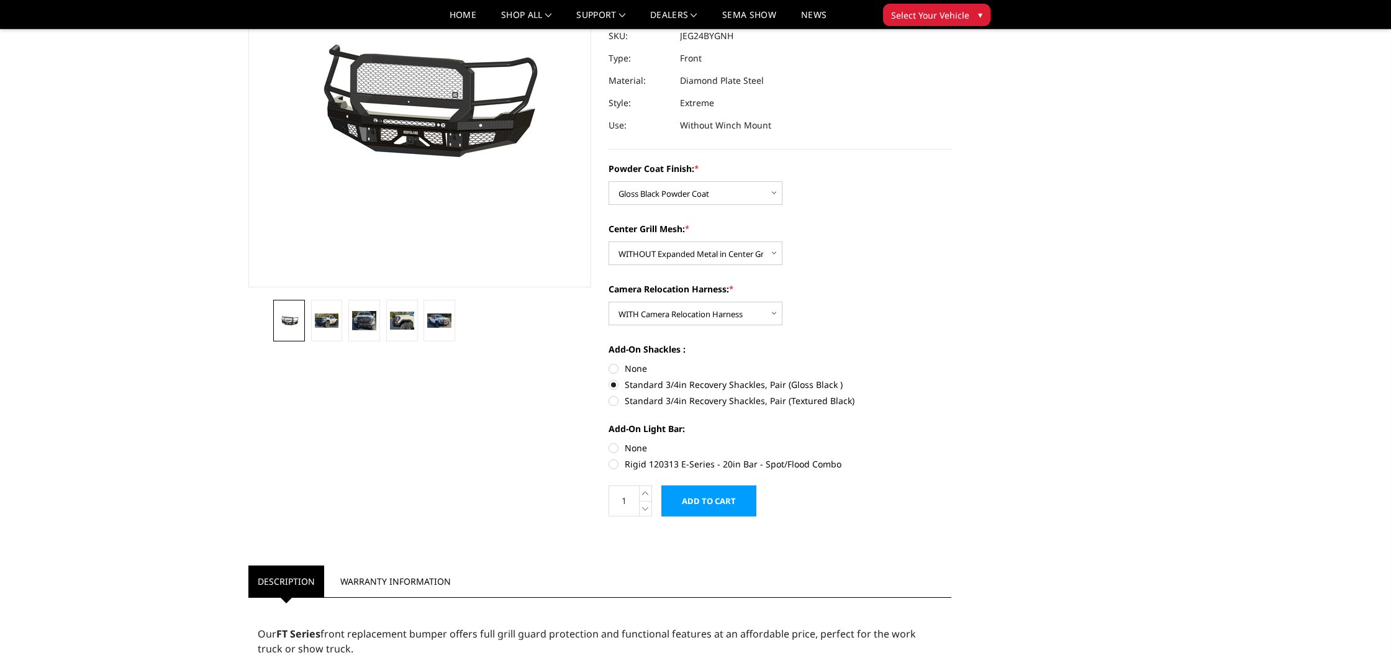
scroll to position [0, 0]
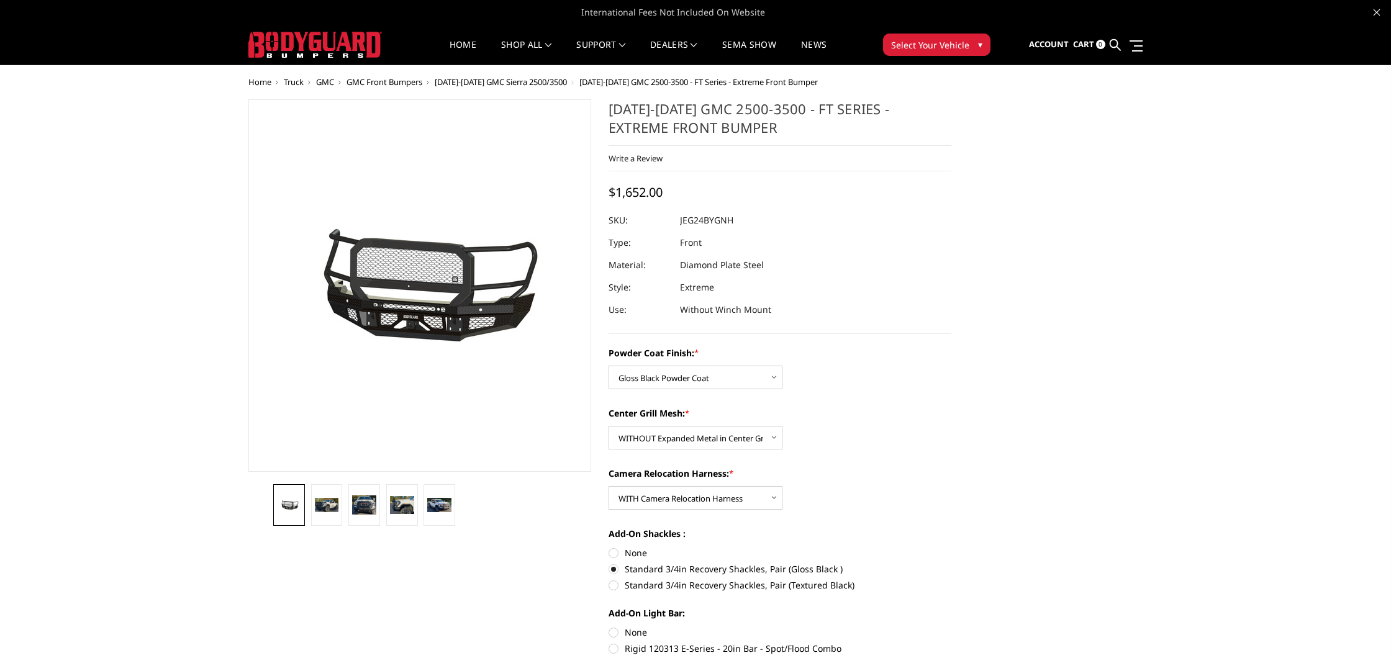
click at [781, 13] on link "More Info" at bounding box center [785, 12] width 41 height 12
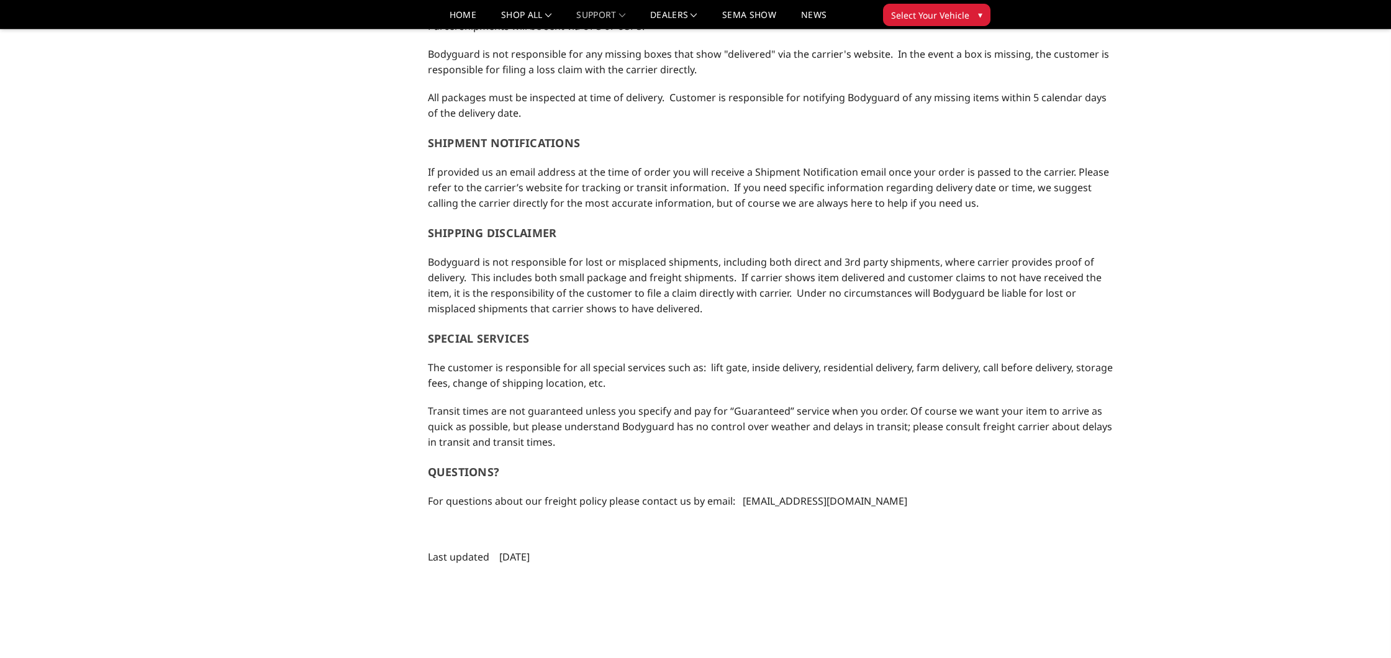
scroll to position [892, 0]
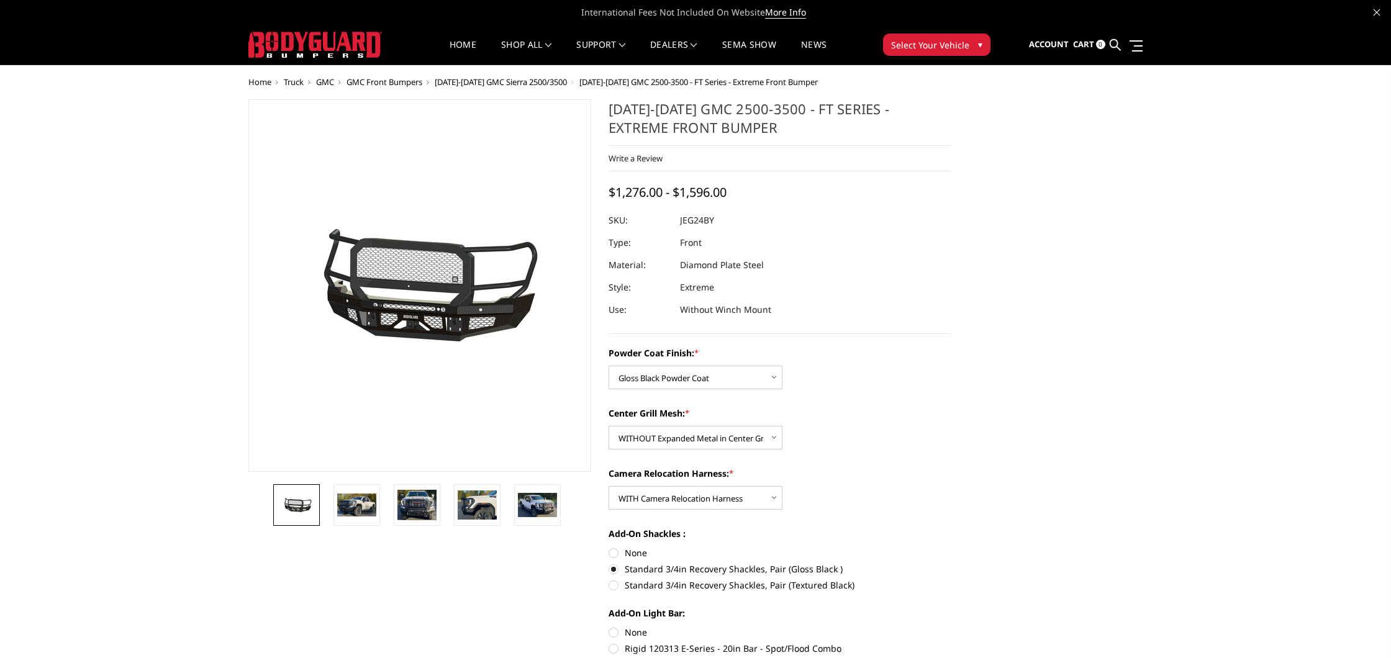
select select "3285"
select select "3288"
select select "3289"
